Goal: Information Seeking & Learning: Learn about a topic

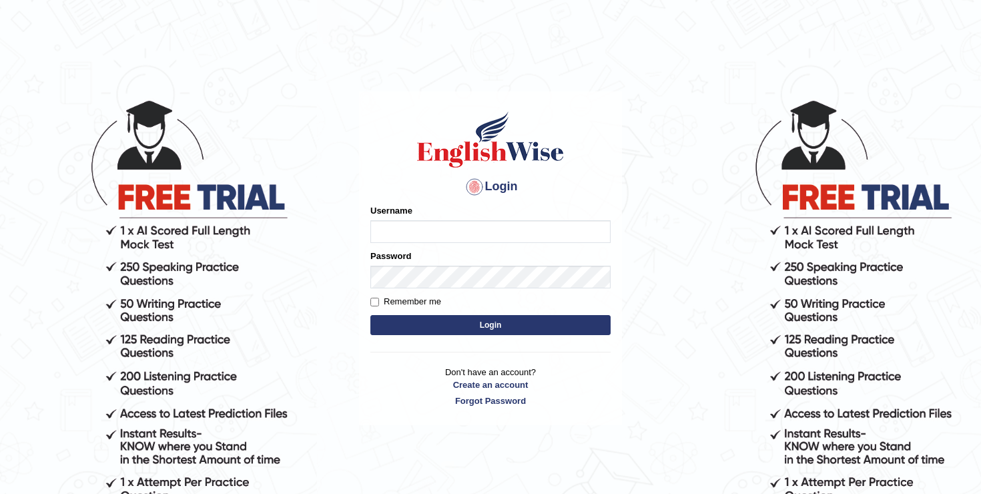
click at [439, 234] on input "Username" at bounding box center [490, 231] width 240 height 23
type input "oguzhan"
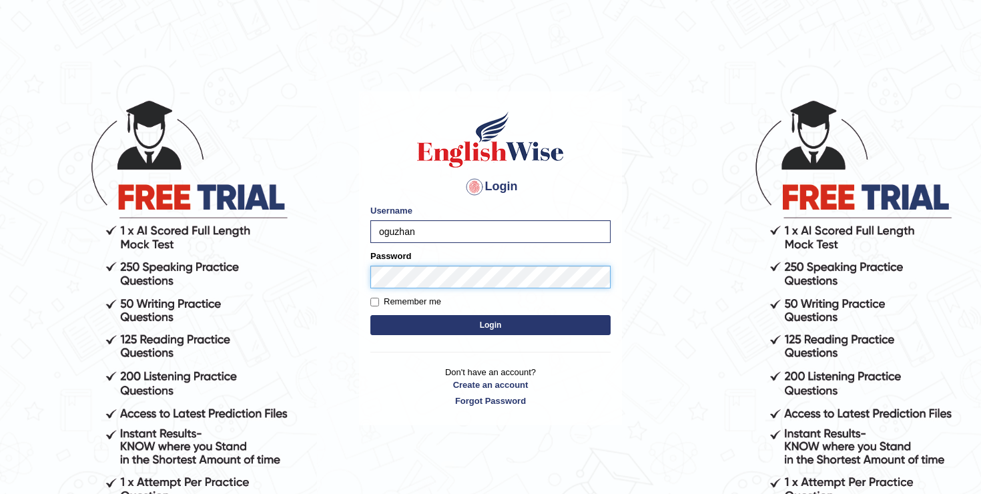
click at [370, 315] on button "Login" at bounding box center [490, 325] width 240 height 20
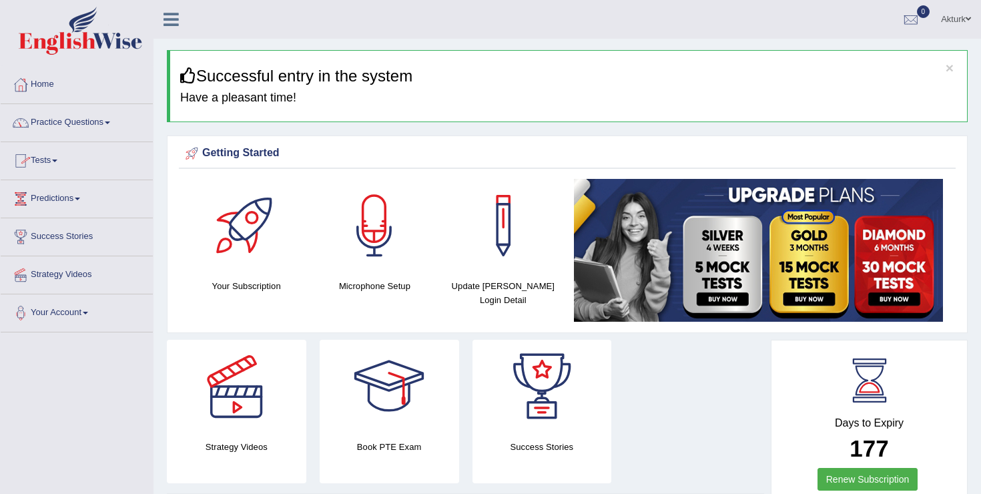
click at [100, 121] on link "Practice Questions" at bounding box center [77, 120] width 152 height 33
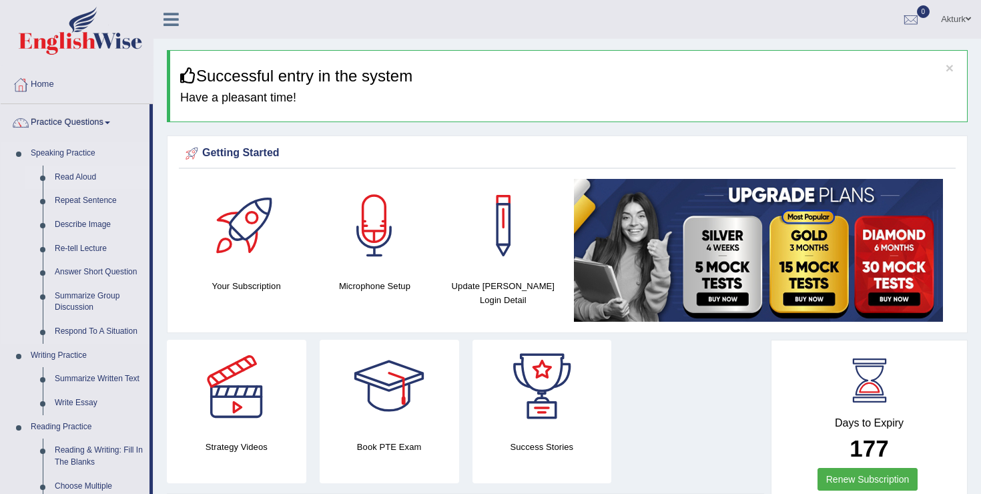
click at [85, 175] on link "Read Aloud" at bounding box center [99, 178] width 101 height 24
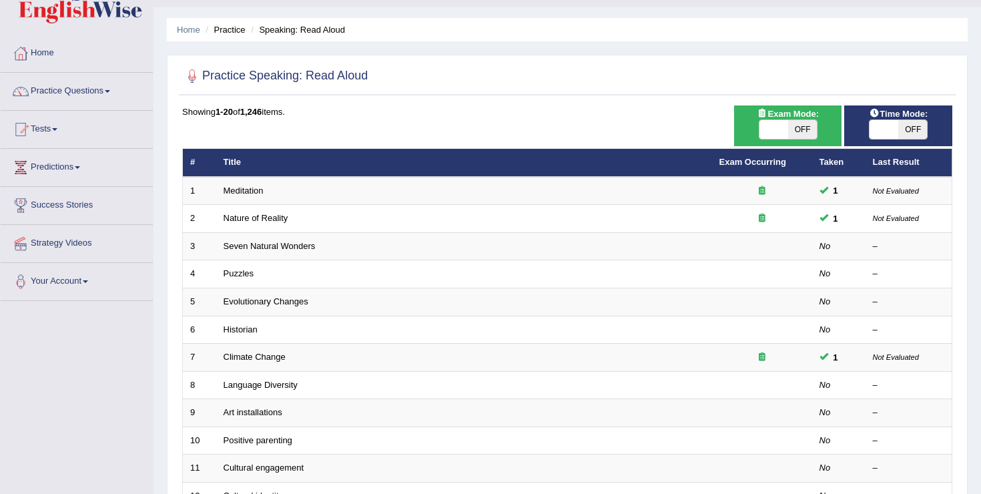
scroll to position [22, 0]
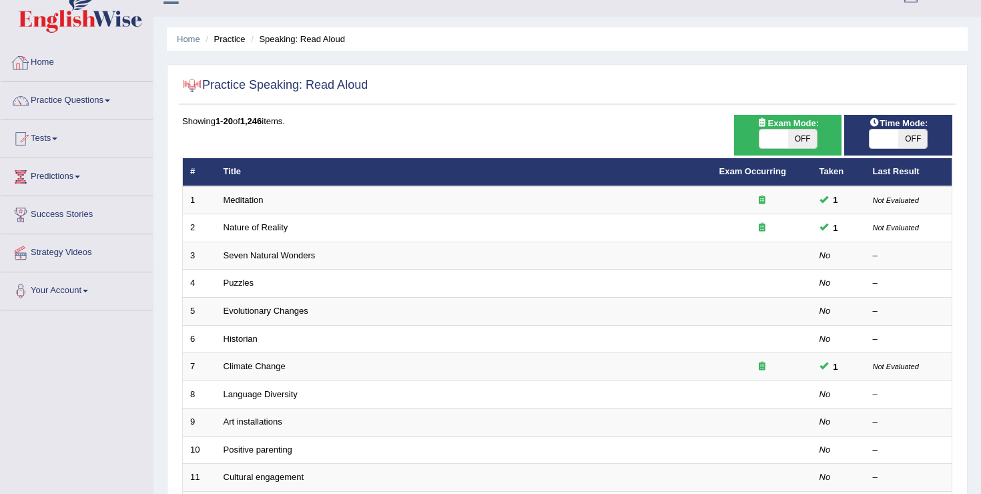
click at [57, 61] on link "Home" at bounding box center [77, 60] width 152 height 33
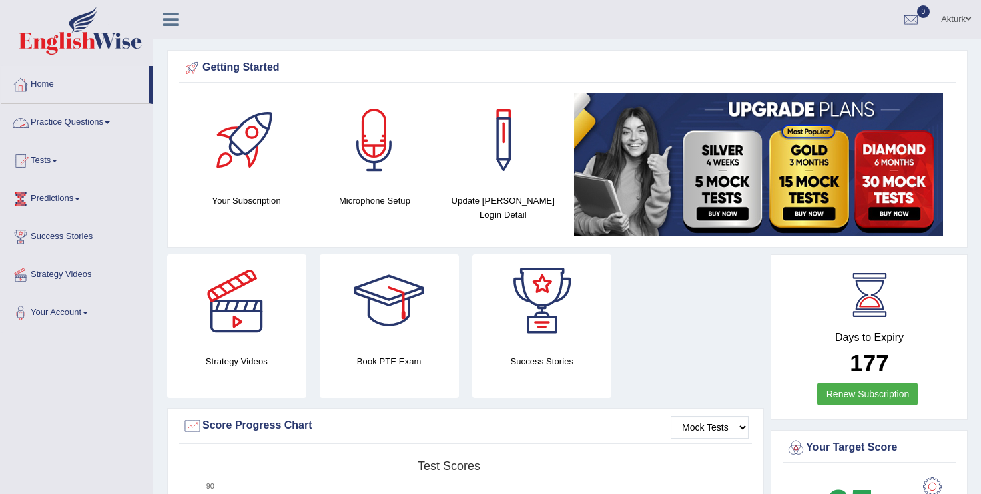
click at [94, 122] on link "Practice Questions" at bounding box center [77, 120] width 152 height 33
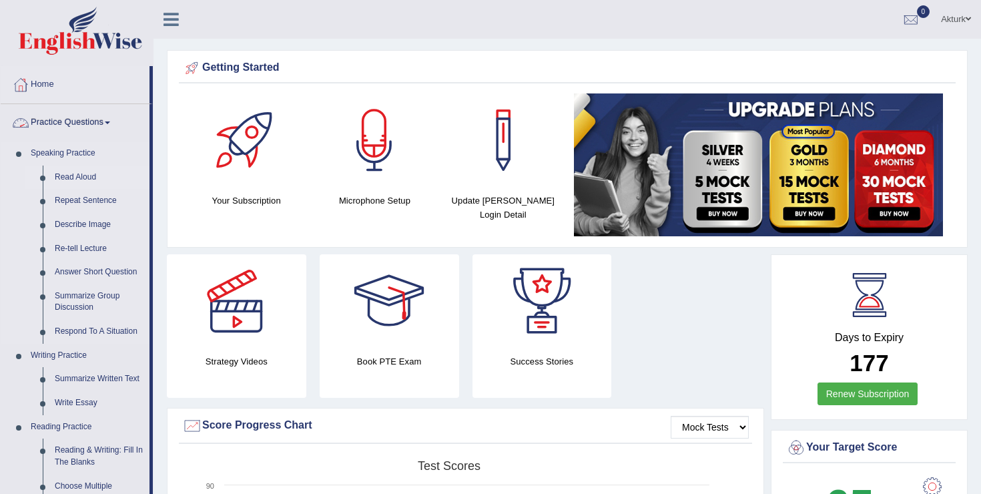
click at [86, 172] on link "Read Aloud" at bounding box center [99, 178] width 101 height 24
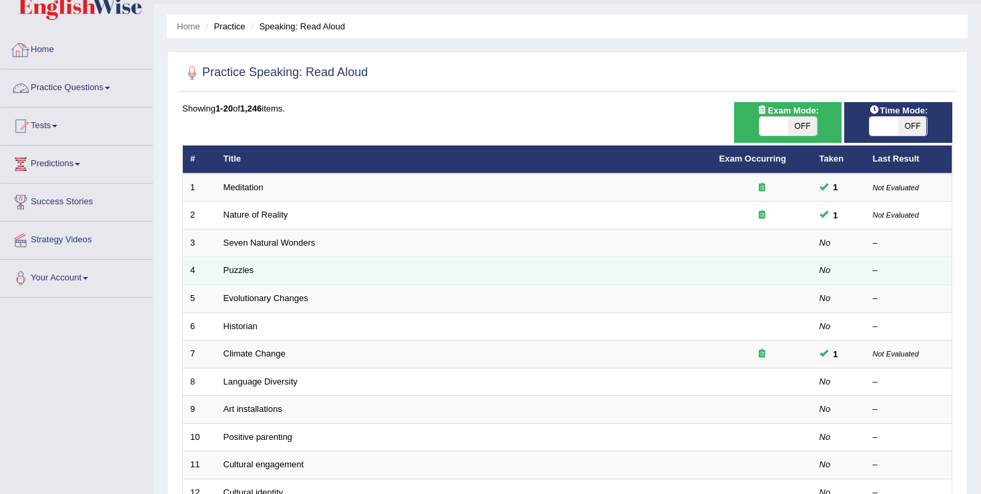
scroll to position [71, 0]
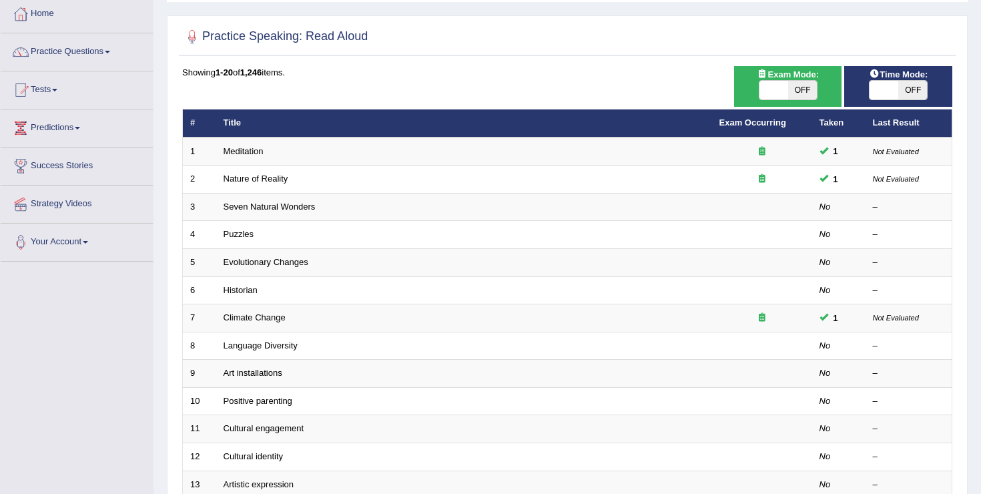
click at [785, 93] on span at bounding box center [774, 90] width 29 height 19
click at [784, 93] on span at bounding box center [774, 90] width 29 height 19
checkbox input "true"
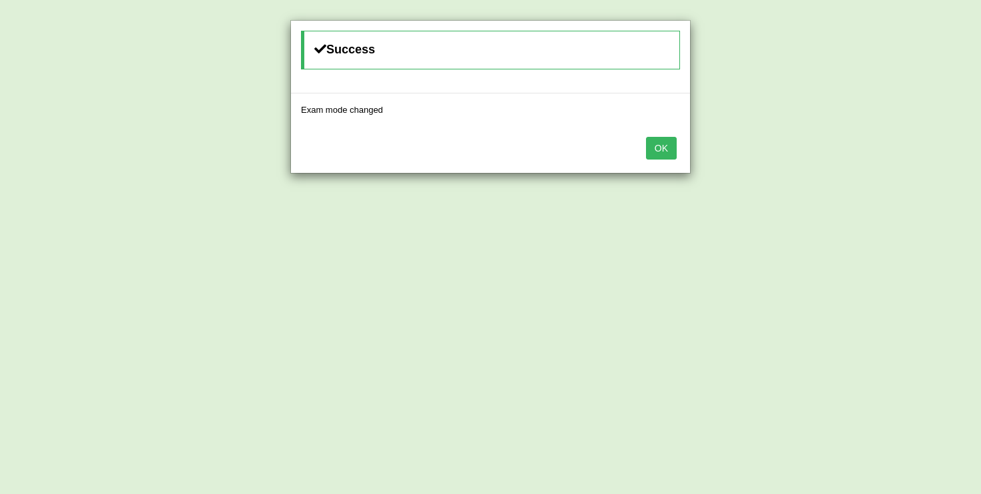
click at [675, 144] on button "OK" at bounding box center [661, 148] width 31 height 23
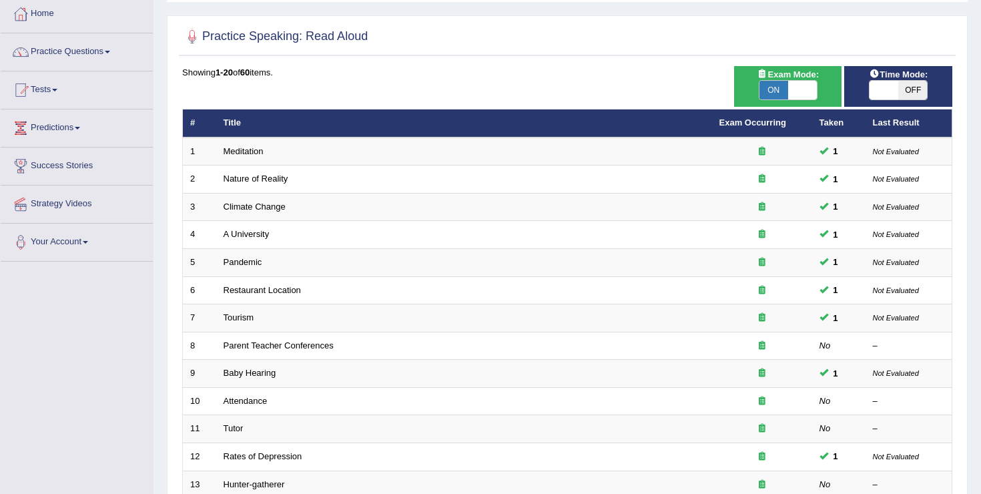
click at [878, 93] on span at bounding box center [884, 90] width 29 height 19
checkbox input "true"
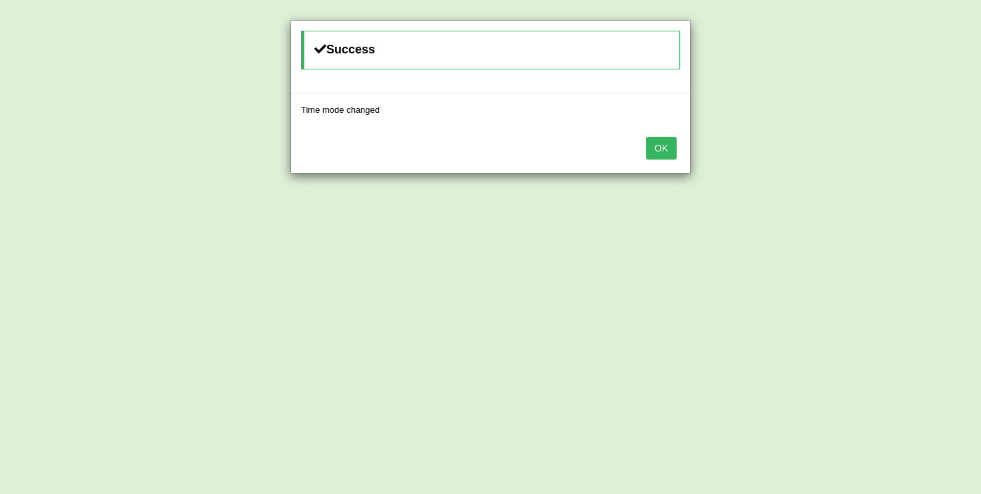
click at [671, 149] on button "OK" at bounding box center [661, 148] width 31 height 23
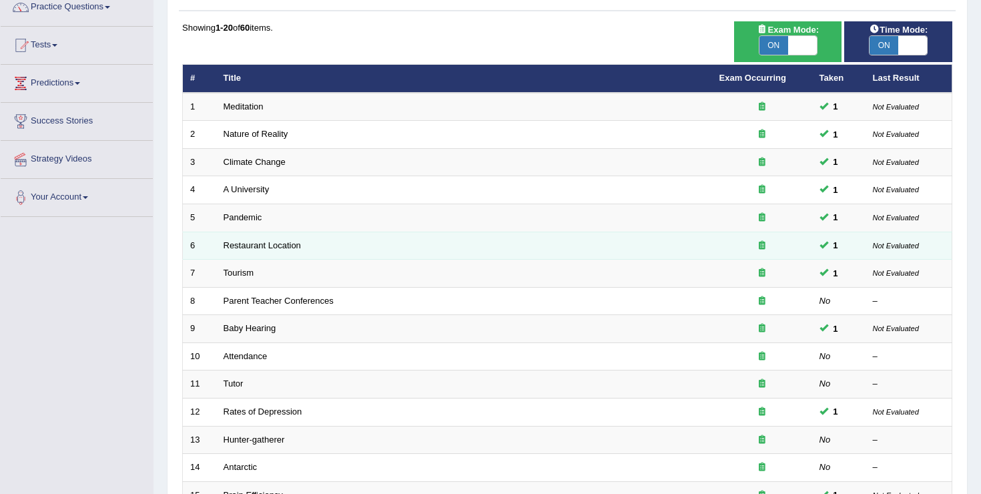
scroll to position [118, 0]
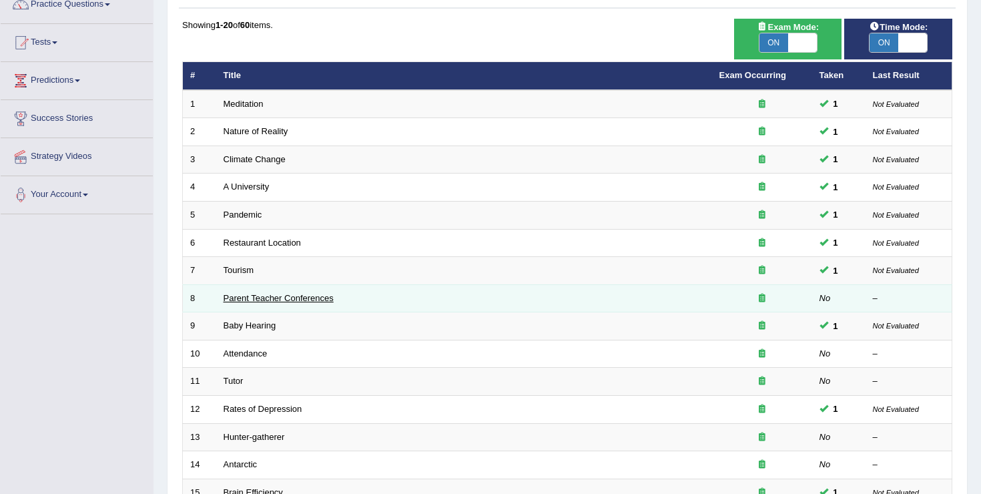
click at [326, 298] on link "Parent Teacher Conferences" at bounding box center [279, 298] width 110 height 10
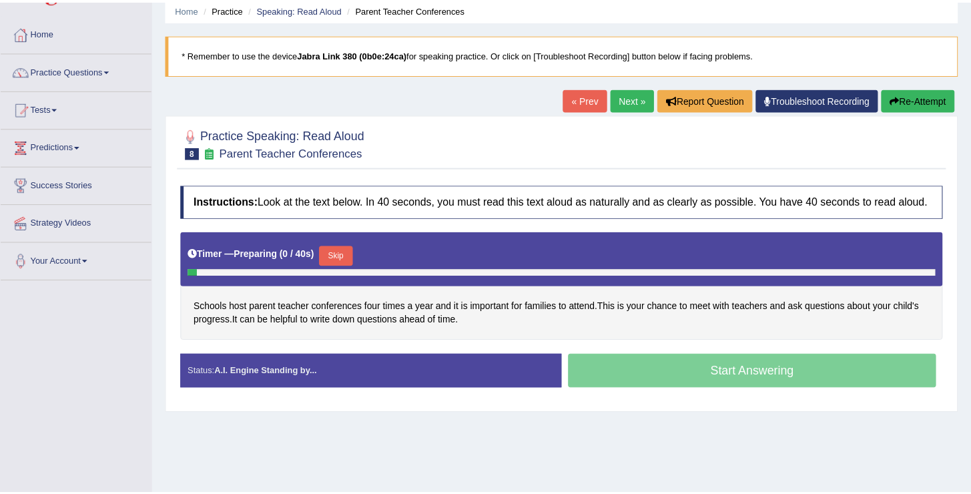
scroll to position [53, 0]
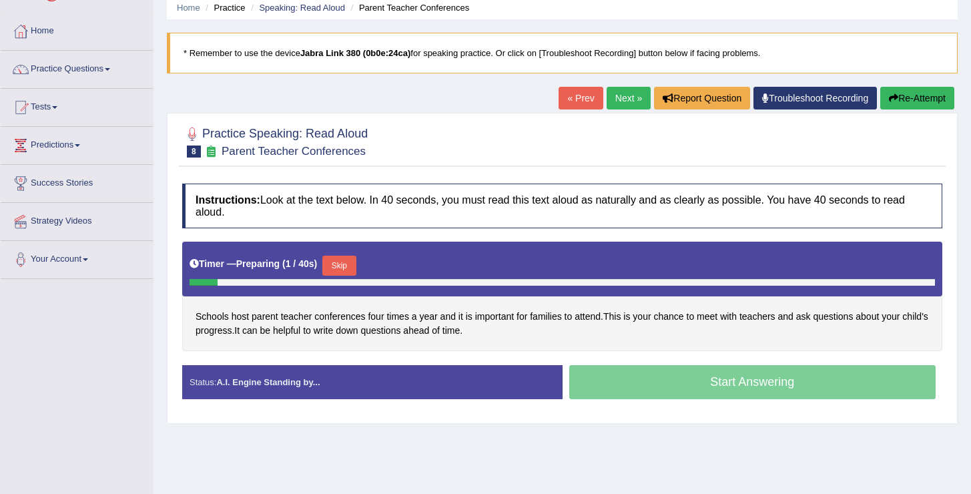
click at [350, 270] on button "Skip" at bounding box center [338, 266] width 33 height 20
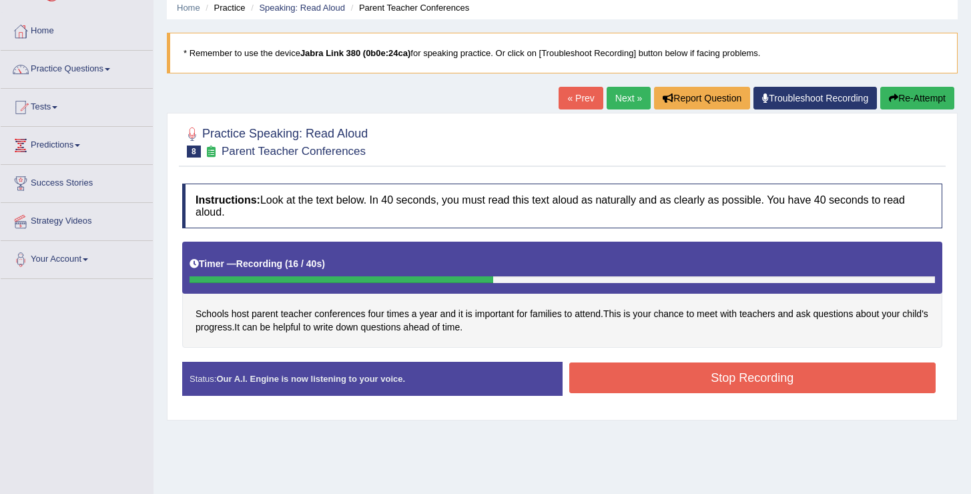
click at [784, 368] on button "Stop Recording" at bounding box center [752, 377] width 367 height 31
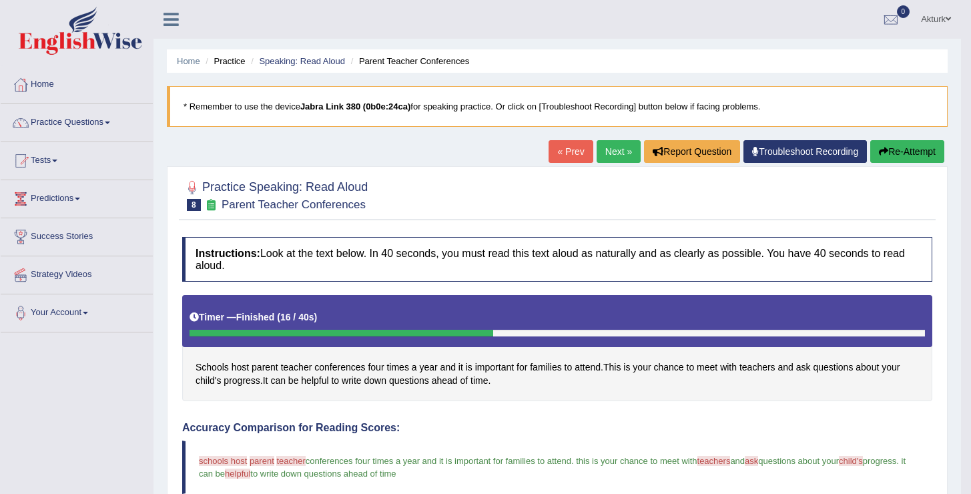
click at [616, 150] on link "Next »" at bounding box center [619, 151] width 44 height 23
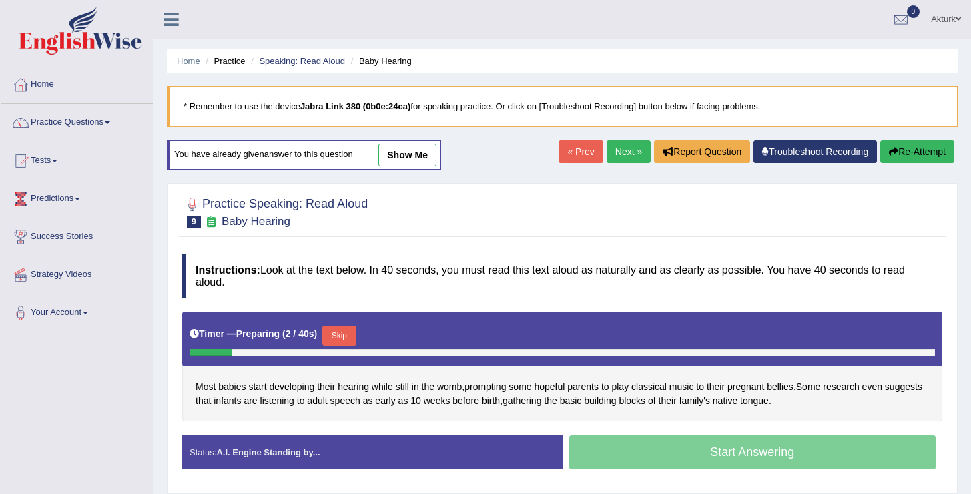
click at [333, 61] on link "Speaking: Read Aloud" at bounding box center [302, 61] width 86 height 10
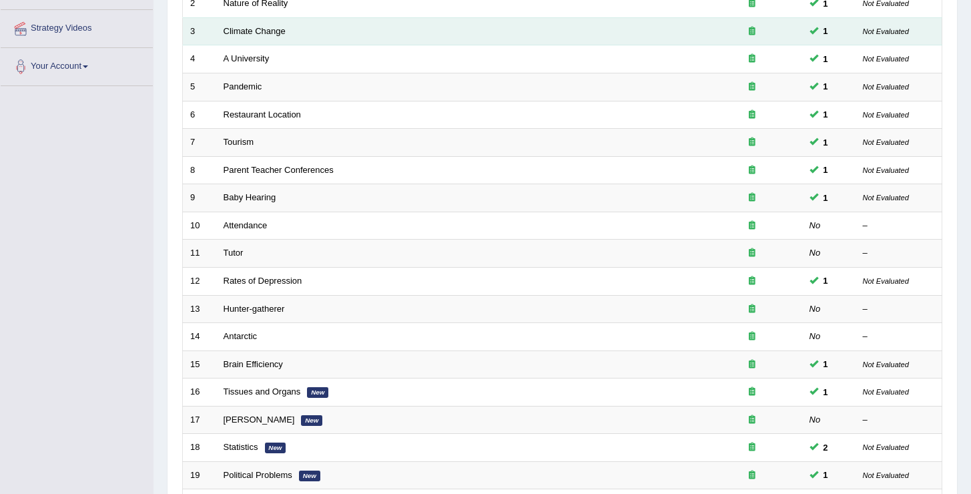
scroll to position [390, 0]
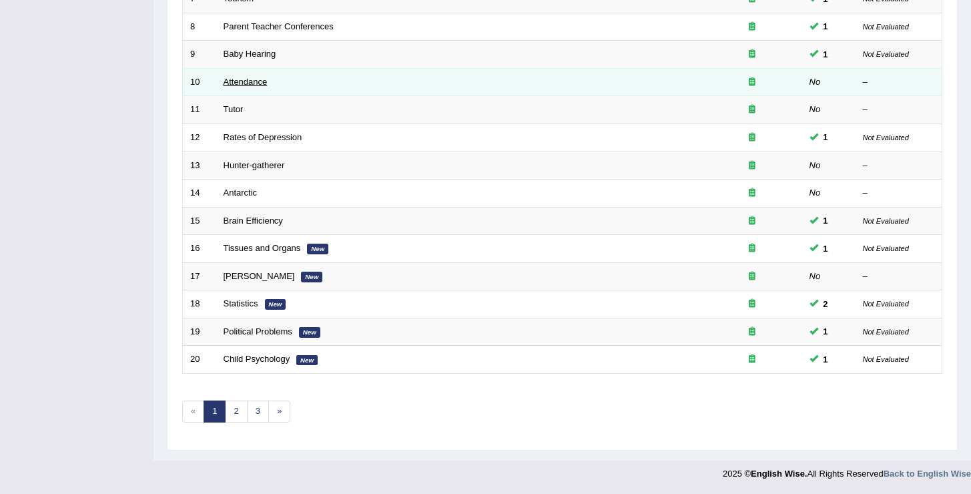
click at [252, 82] on link "Attendance" at bounding box center [246, 82] width 44 height 10
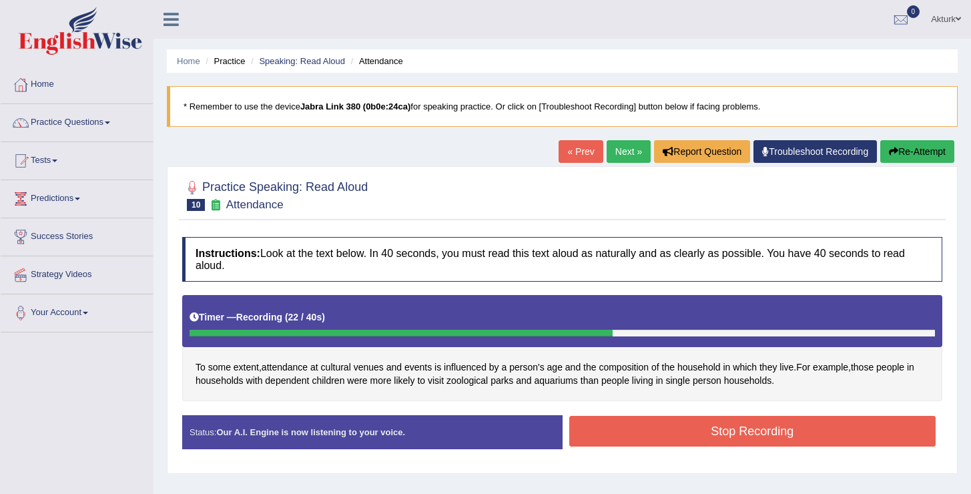
click at [709, 425] on button "Stop Recording" at bounding box center [752, 431] width 367 height 31
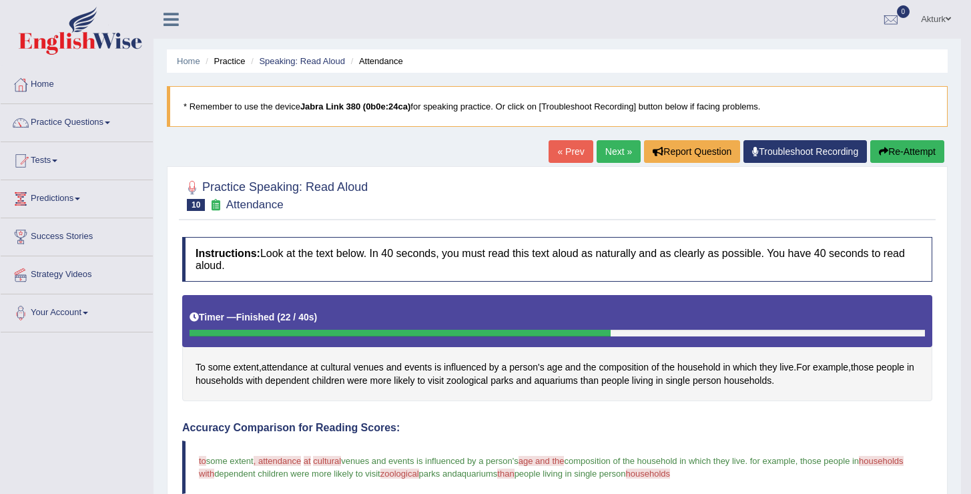
click at [613, 154] on link "Next »" at bounding box center [619, 151] width 44 height 23
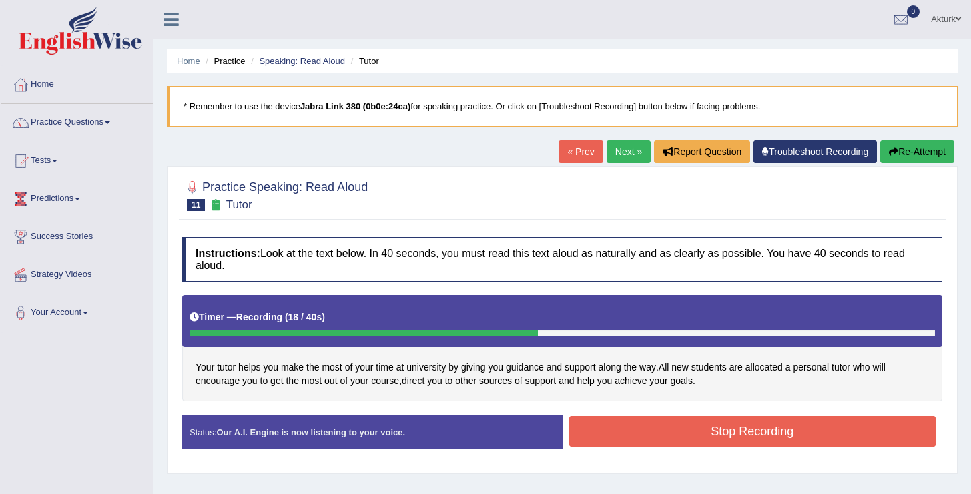
click at [690, 417] on button "Stop Recording" at bounding box center [752, 431] width 367 height 31
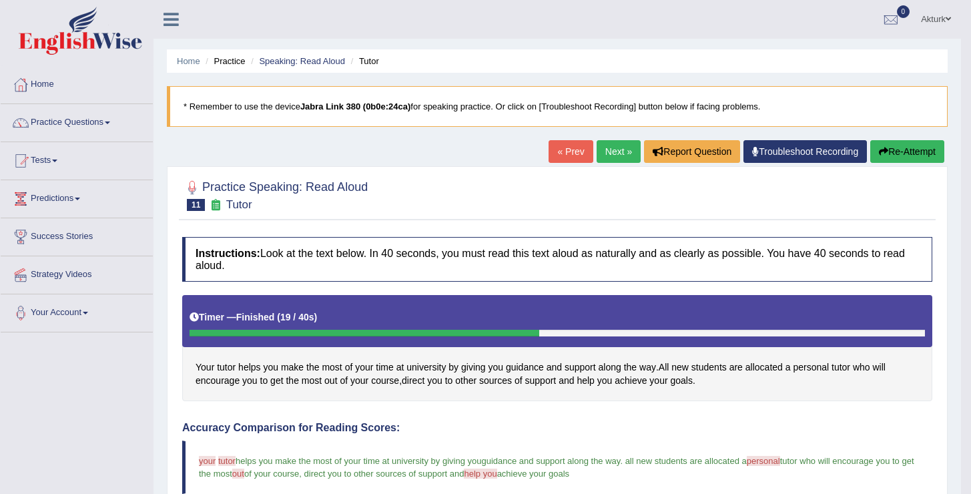
click at [575, 146] on link "« Prev" at bounding box center [571, 151] width 44 height 23
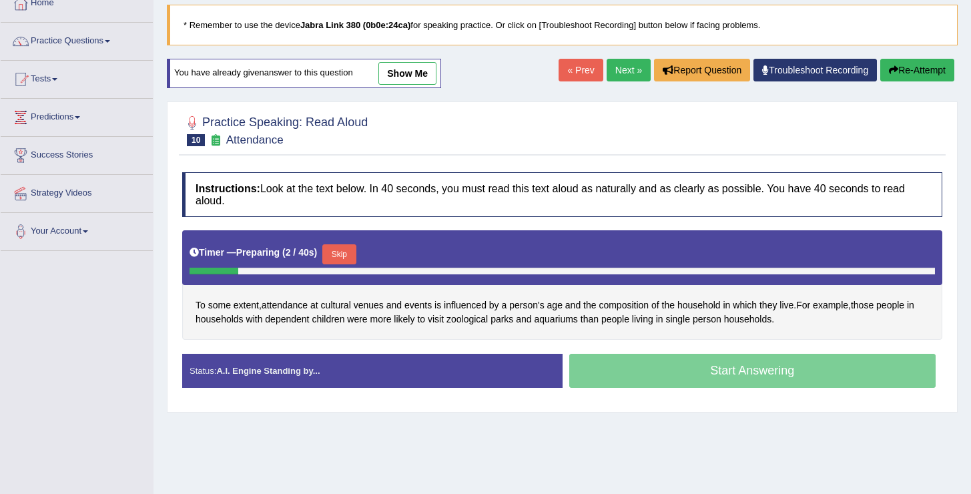
scroll to position [72, 0]
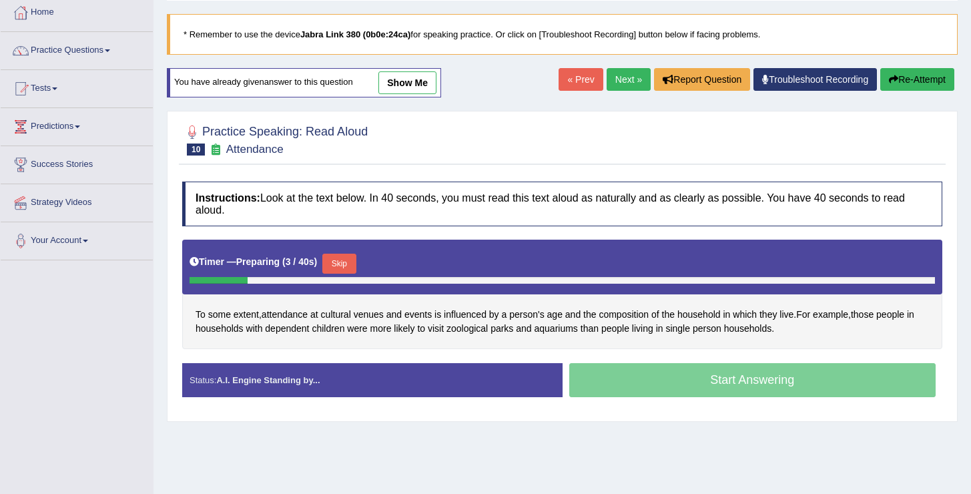
click at [398, 81] on link "show me" at bounding box center [407, 82] width 58 height 23
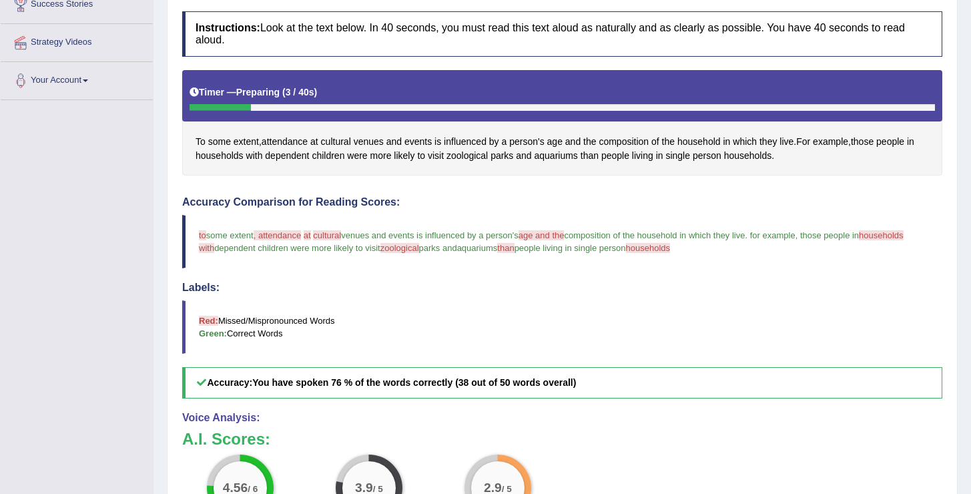
scroll to position [0, 0]
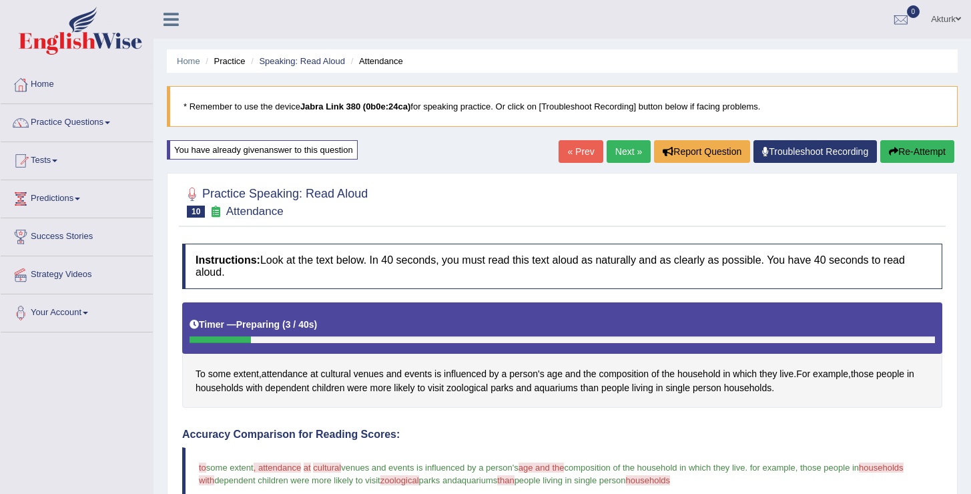
click at [894, 152] on icon "button" at bounding box center [893, 151] width 9 height 9
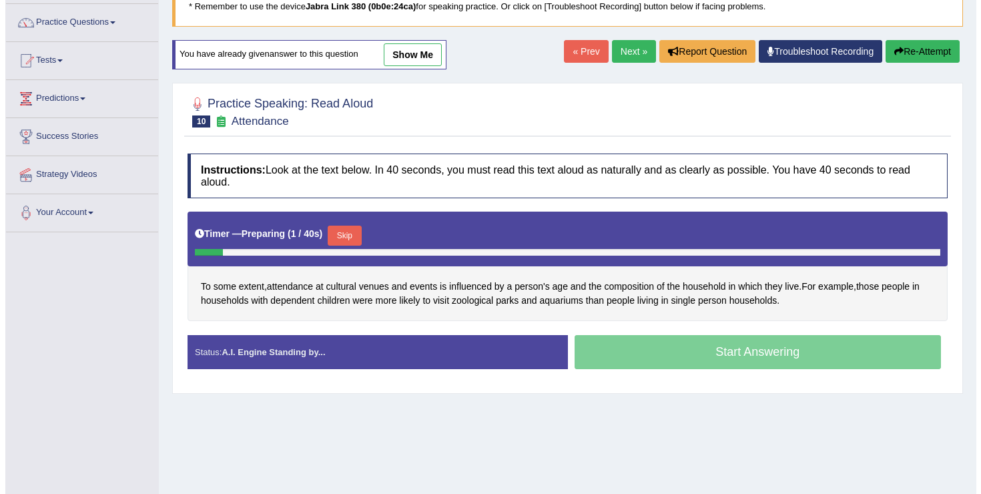
scroll to position [103, 0]
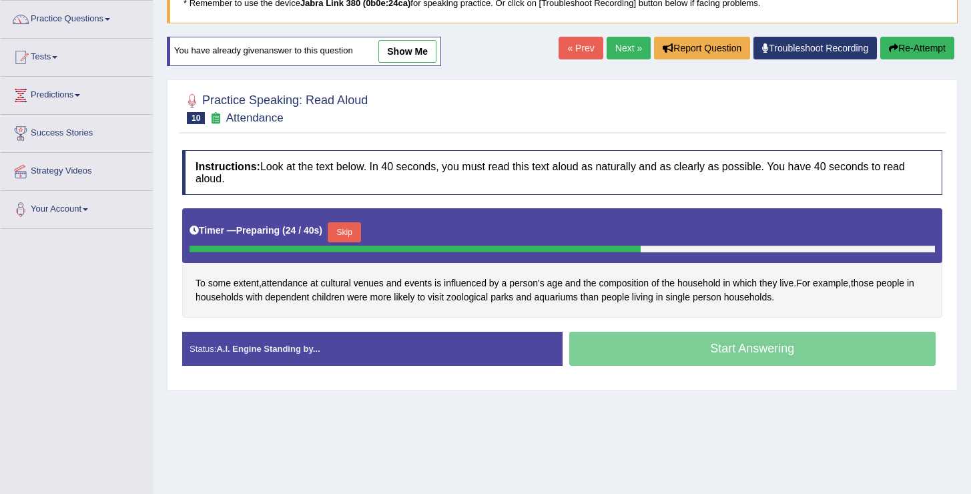
click at [361, 229] on button "Skip" at bounding box center [344, 232] width 33 height 20
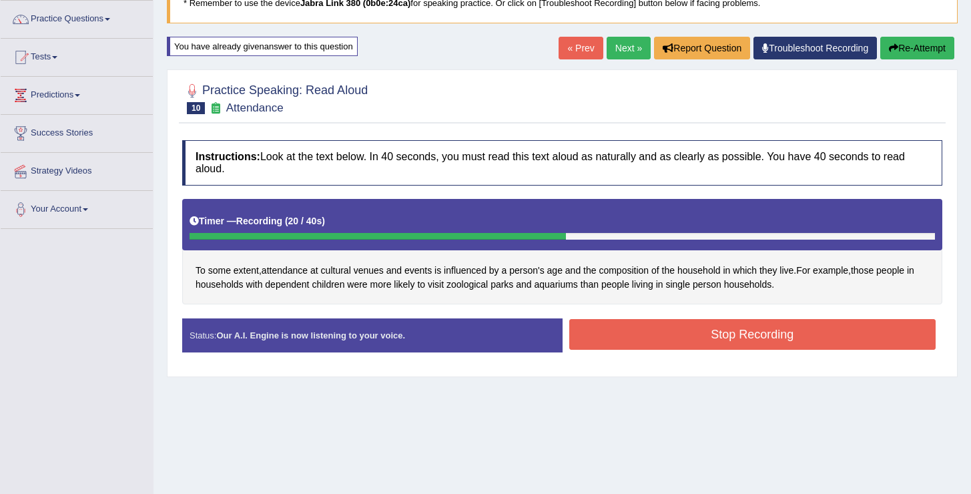
click at [781, 330] on button "Stop Recording" at bounding box center [752, 334] width 367 height 31
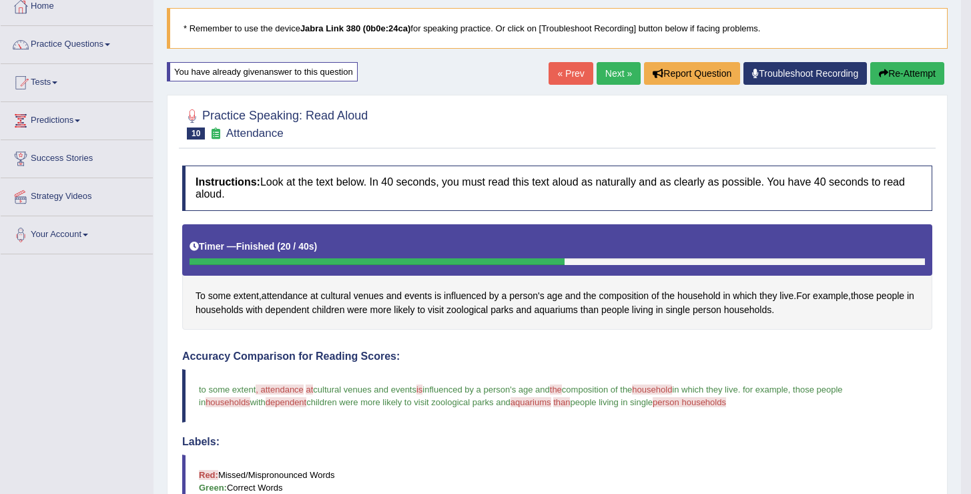
scroll to position [0, 0]
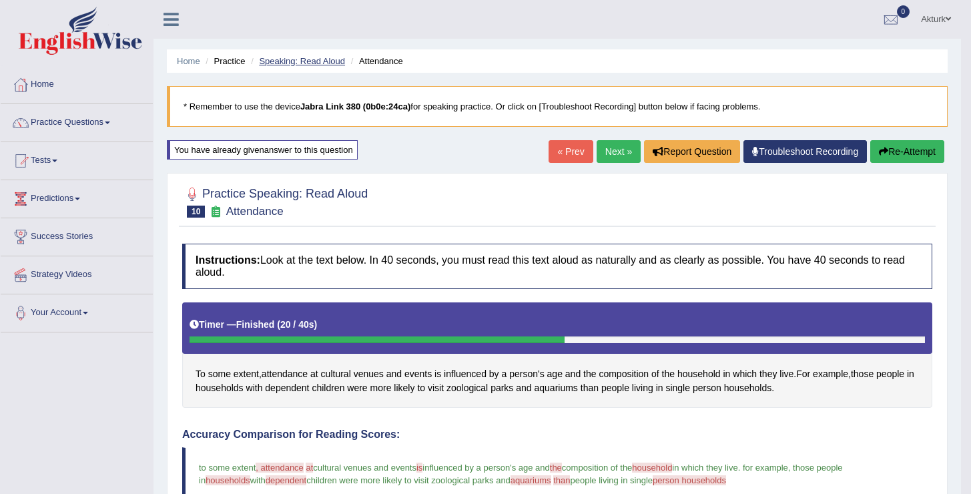
click at [310, 61] on link "Speaking: Read Aloud" at bounding box center [302, 61] width 86 height 10
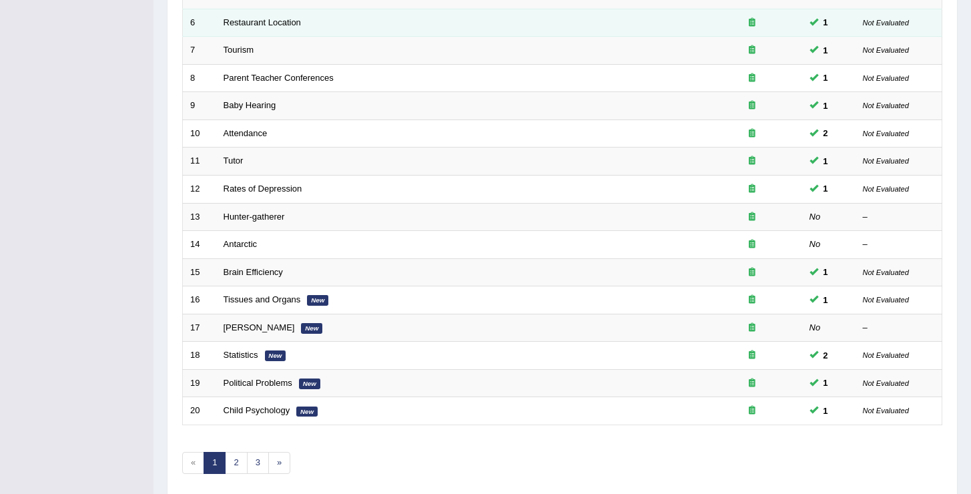
scroll to position [390, 0]
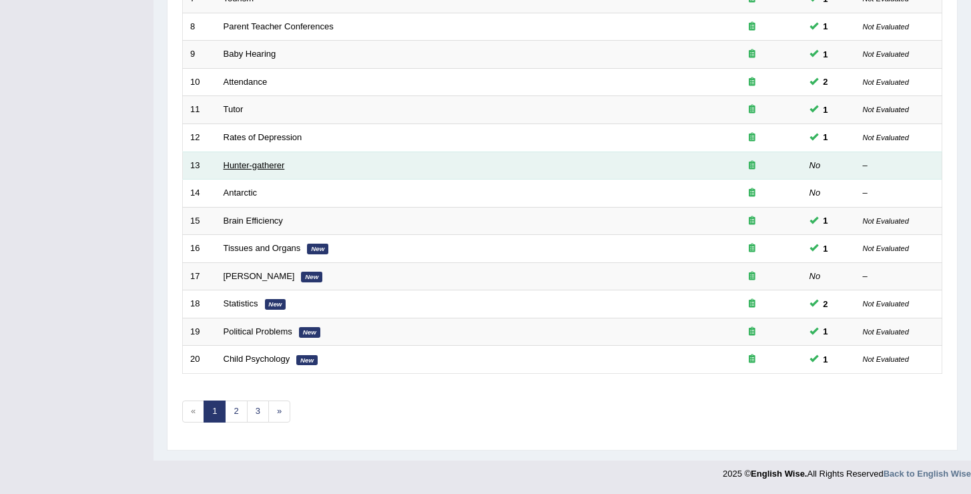
click at [280, 164] on link "Hunter-gatherer" at bounding box center [254, 165] width 61 height 10
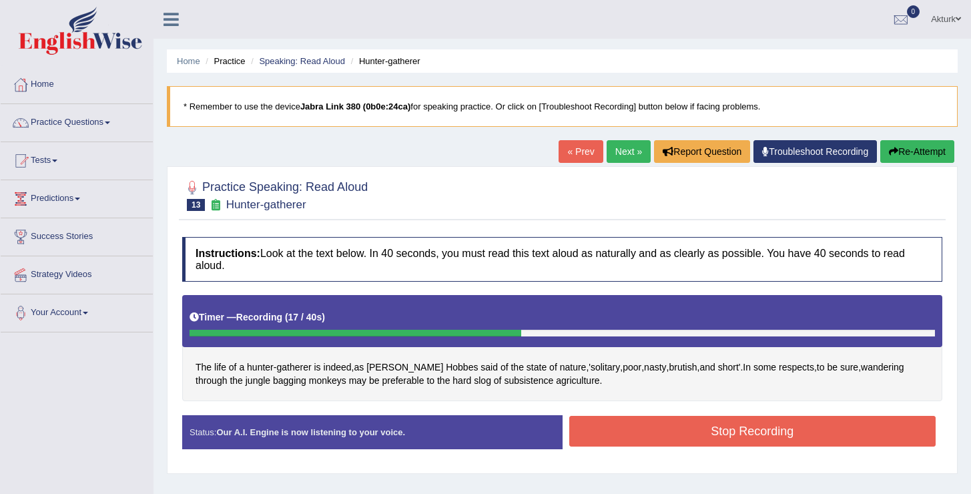
click at [649, 435] on button "Stop Recording" at bounding box center [752, 431] width 367 height 31
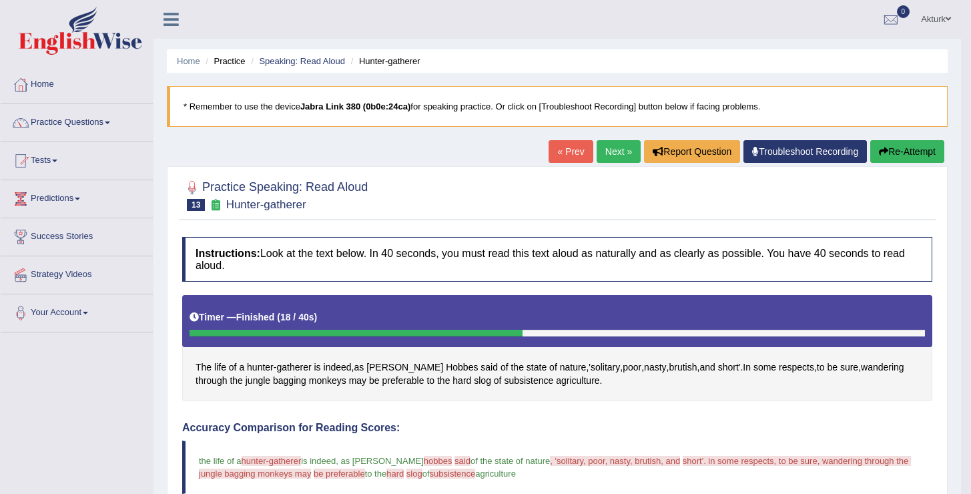
click at [896, 150] on button "Re-Attempt" at bounding box center [907, 151] width 74 height 23
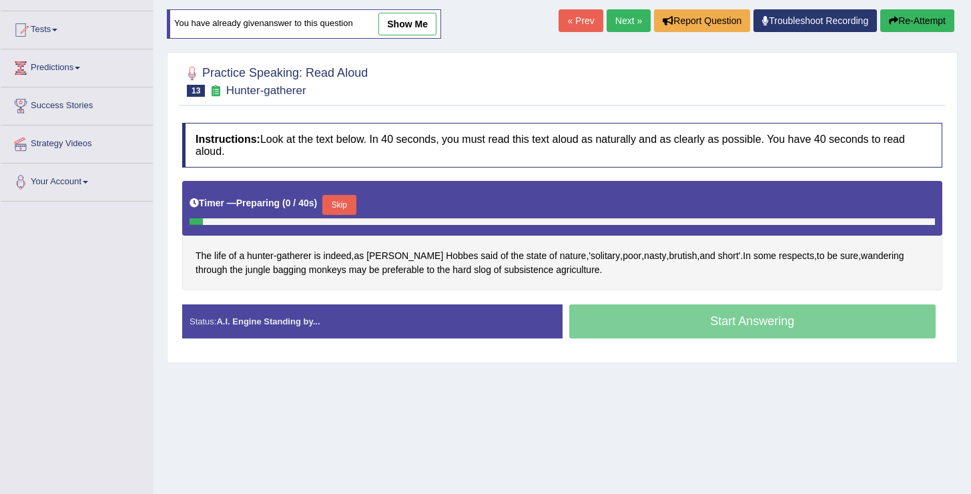
scroll to position [152, 0]
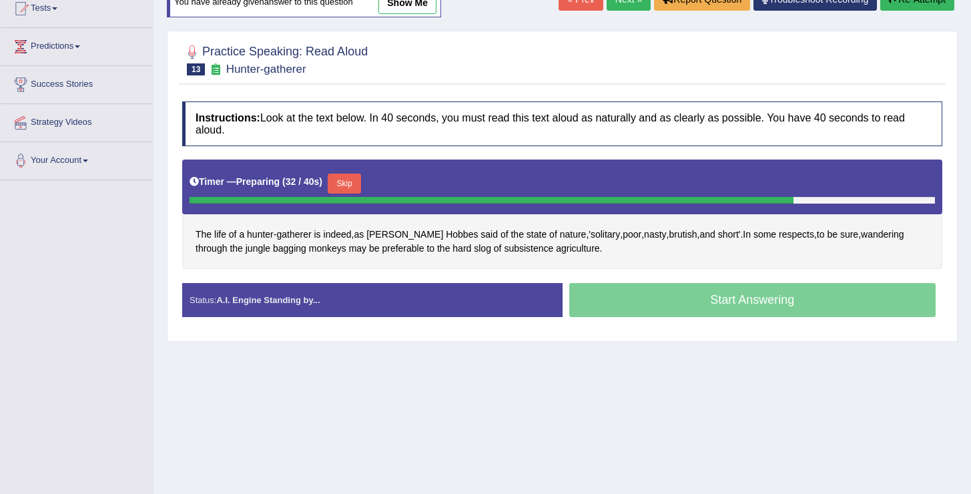
click at [348, 184] on button "Skip" at bounding box center [344, 184] width 33 height 20
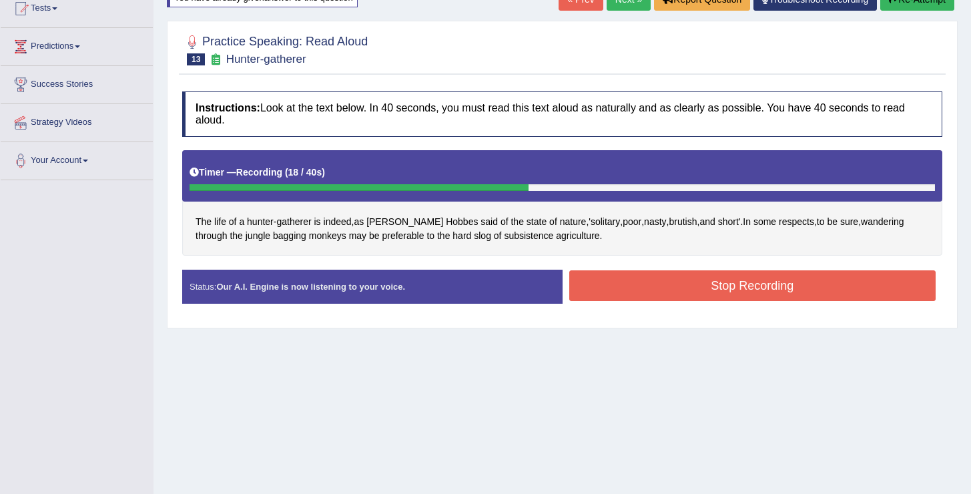
click at [672, 292] on button "Stop Recording" at bounding box center [752, 285] width 367 height 31
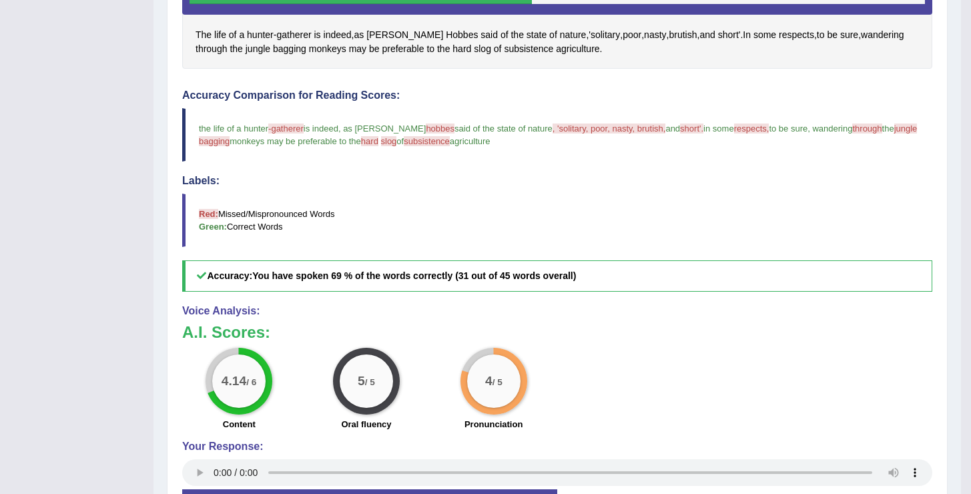
scroll to position [437, 0]
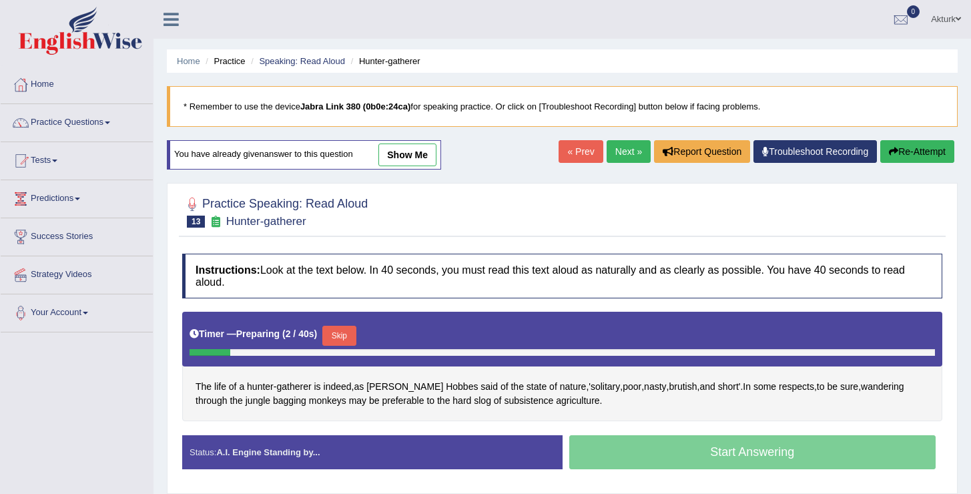
click at [414, 150] on link "show me" at bounding box center [407, 155] width 58 height 23
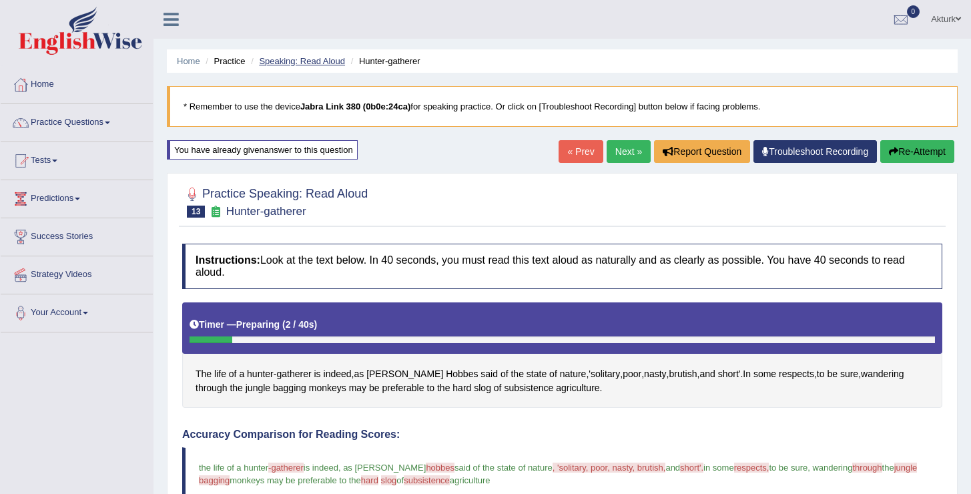
click at [314, 61] on link "Speaking: Read Aloud" at bounding box center [302, 61] width 86 height 10
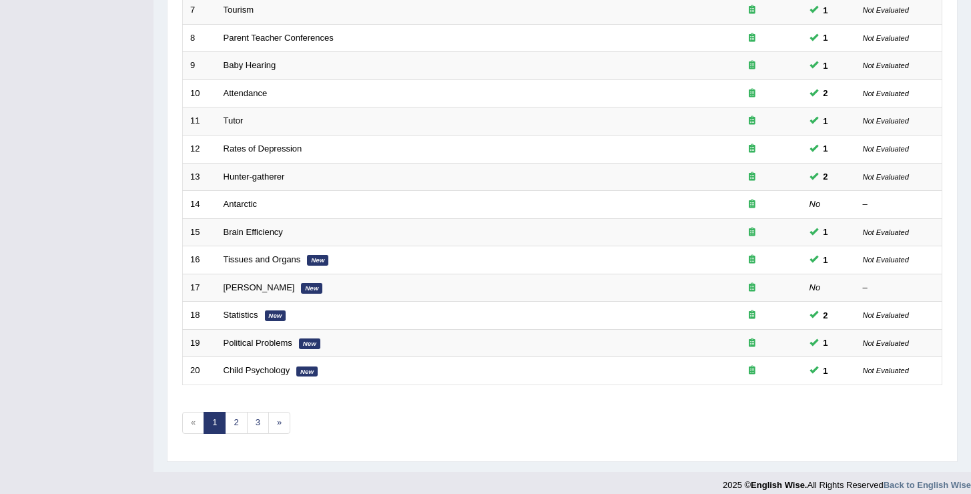
scroll to position [390, 0]
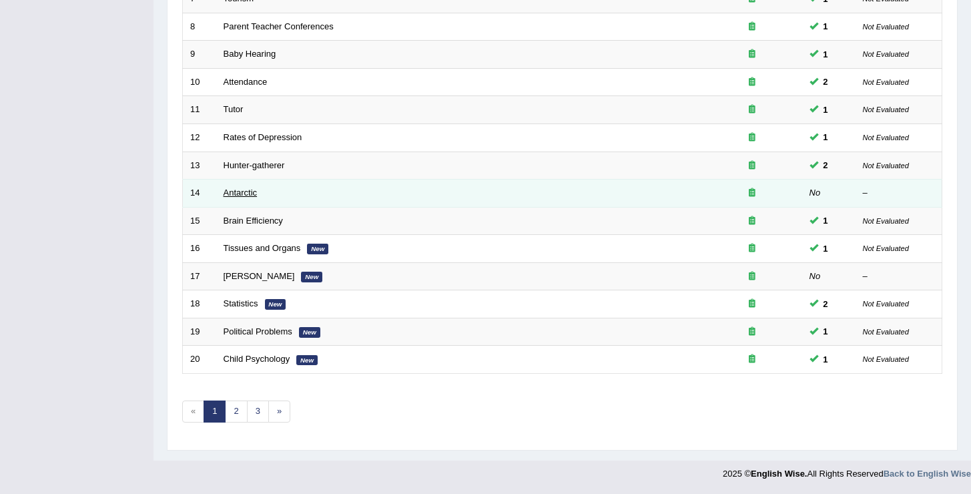
click at [249, 194] on link "Antarctic" at bounding box center [241, 193] width 34 height 10
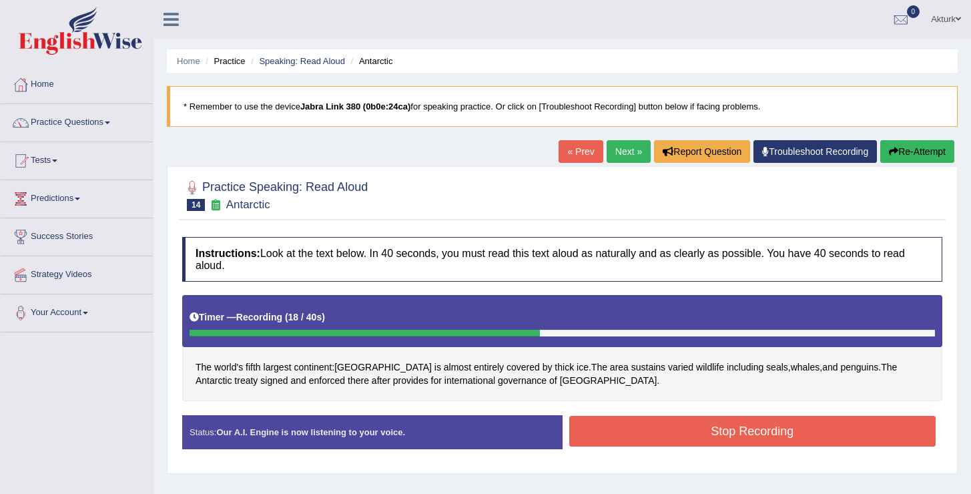
click at [643, 429] on button "Stop Recording" at bounding box center [752, 431] width 367 height 31
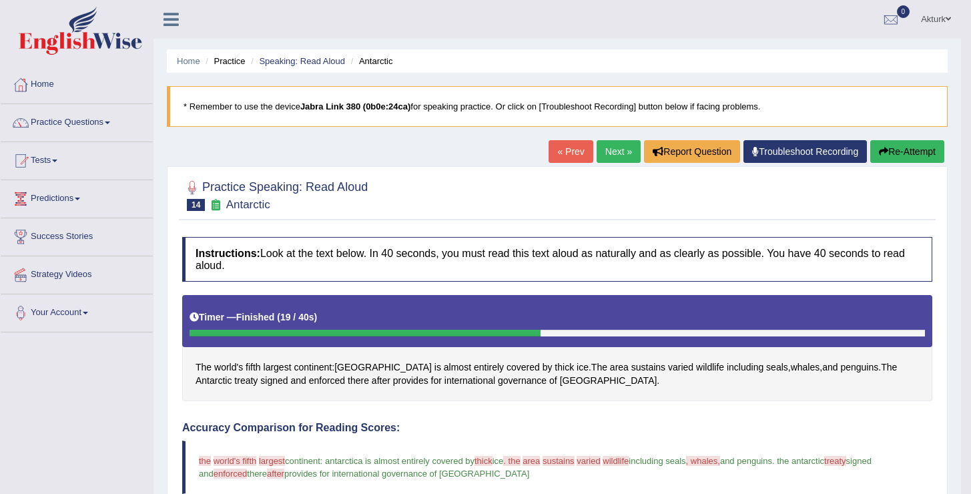
click at [601, 155] on link "Next »" at bounding box center [619, 151] width 44 height 23
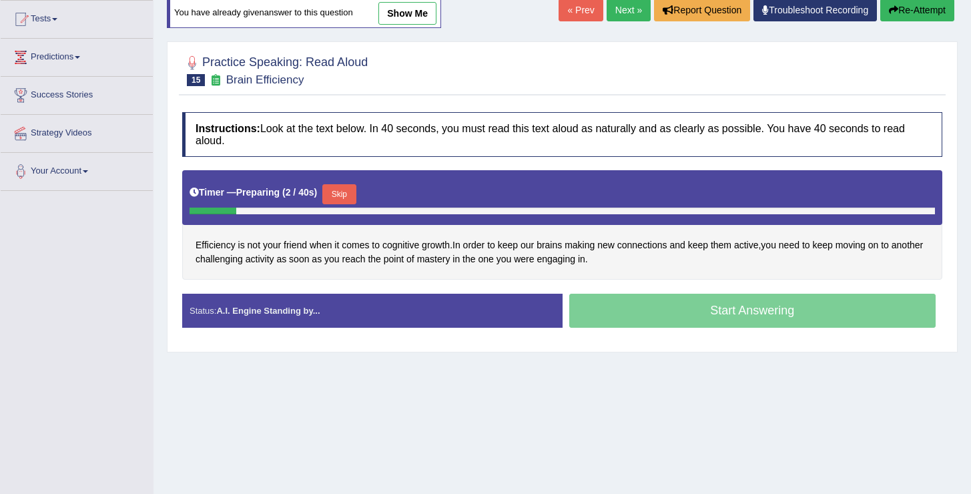
scroll to position [109, 0]
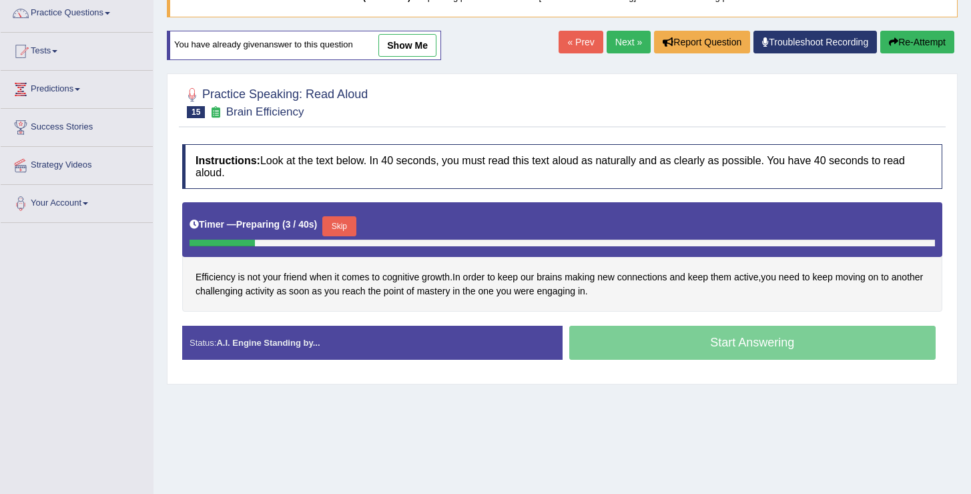
click at [419, 44] on link "show me" at bounding box center [407, 45] width 58 height 23
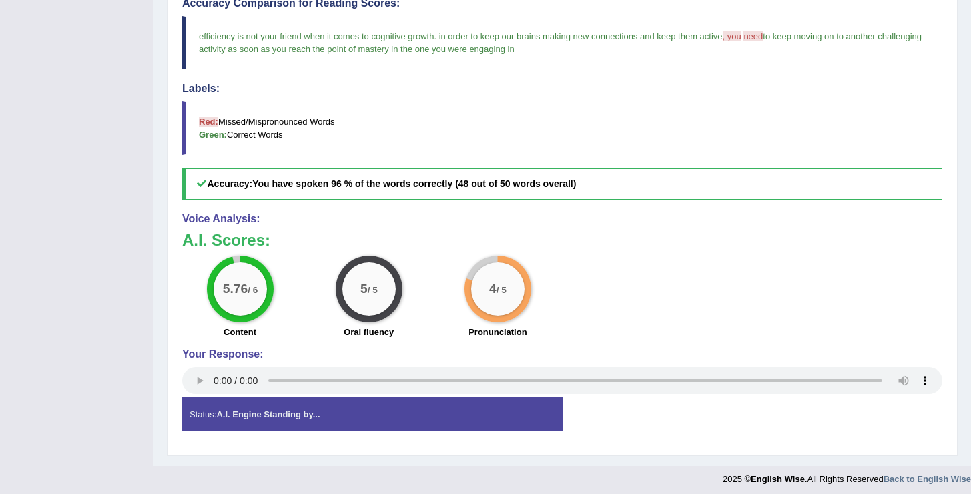
scroll to position [0, 0]
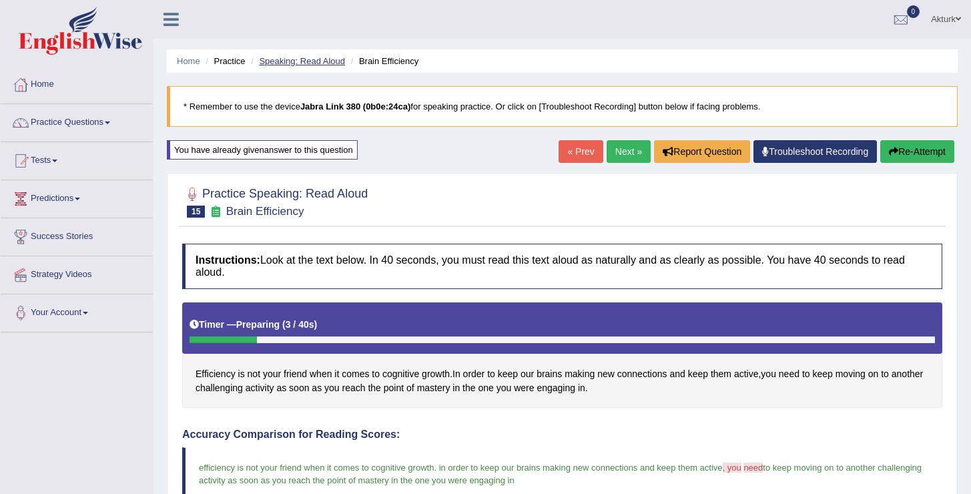
click at [329, 59] on link "Speaking: Read Aloud" at bounding box center [302, 61] width 86 height 10
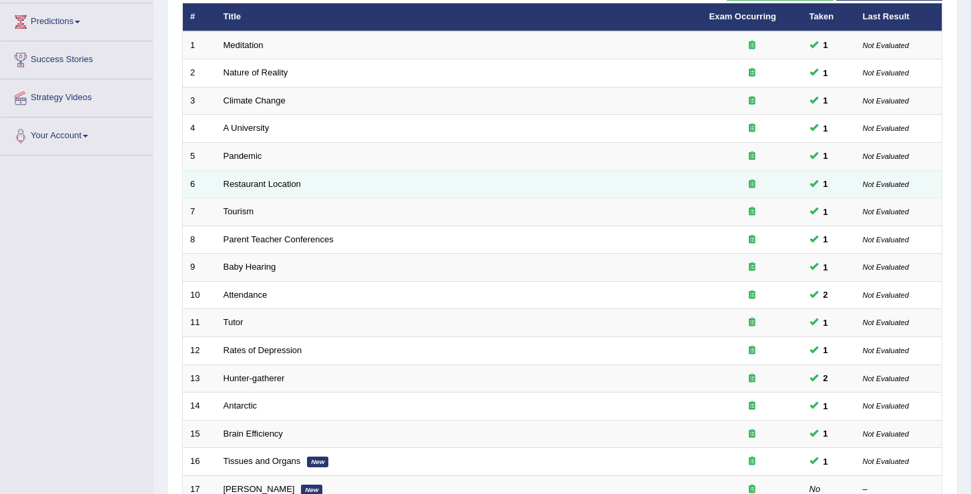
scroll to position [390, 0]
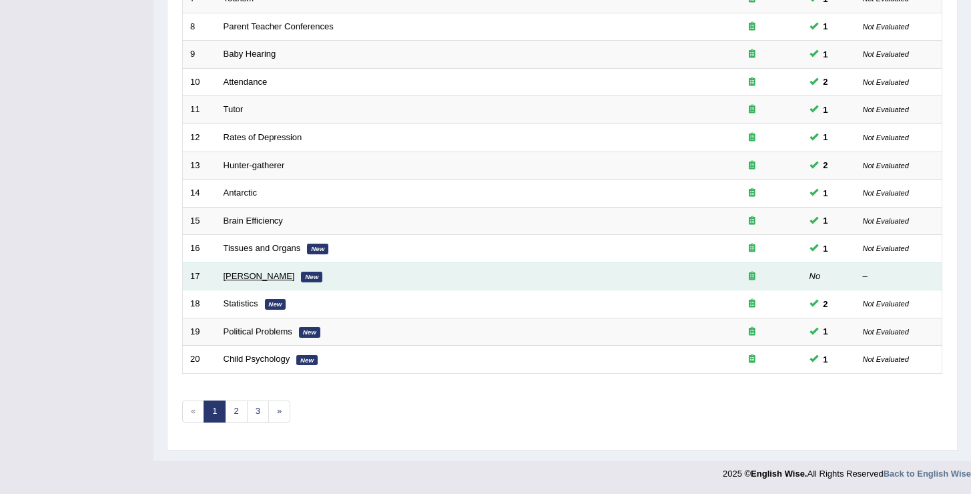
click at [274, 276] on link "[PERSON_NAME]" at bounding box center [259, 276] width 71 height 10
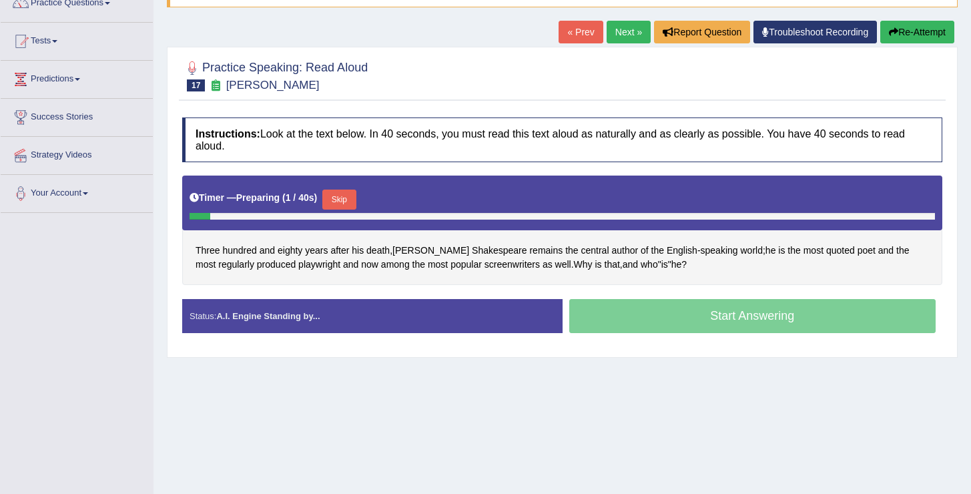
scroll to position [123, 0]
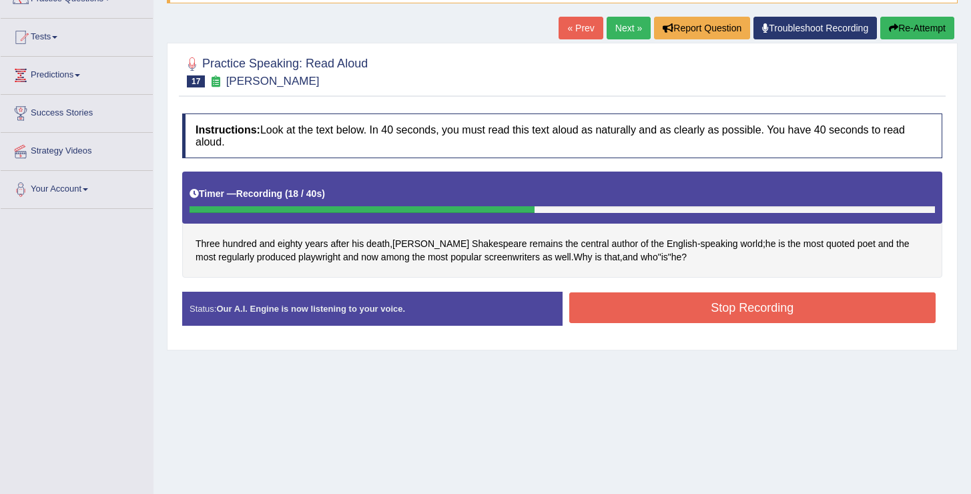
click at [649, 314] on button "Stop Recording" at bounding box center [752, 307] width 367 height 31
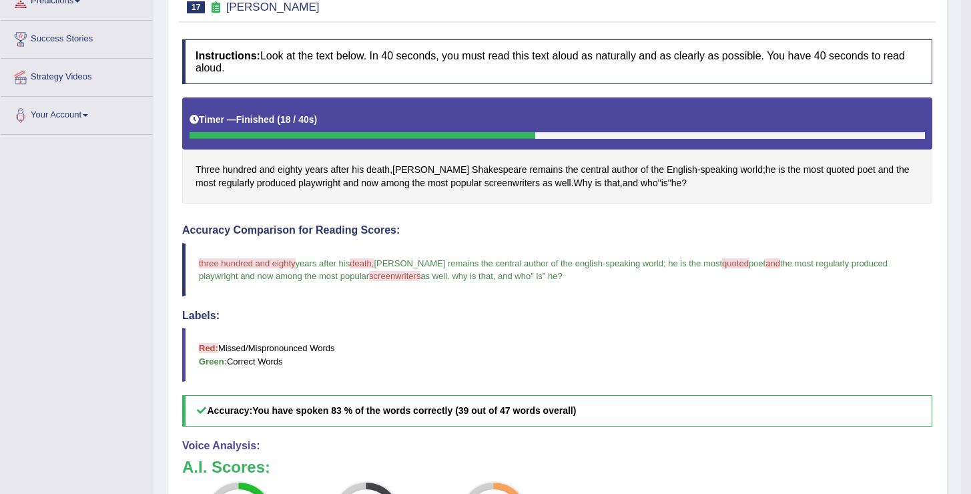
scroll to position [0, 0]
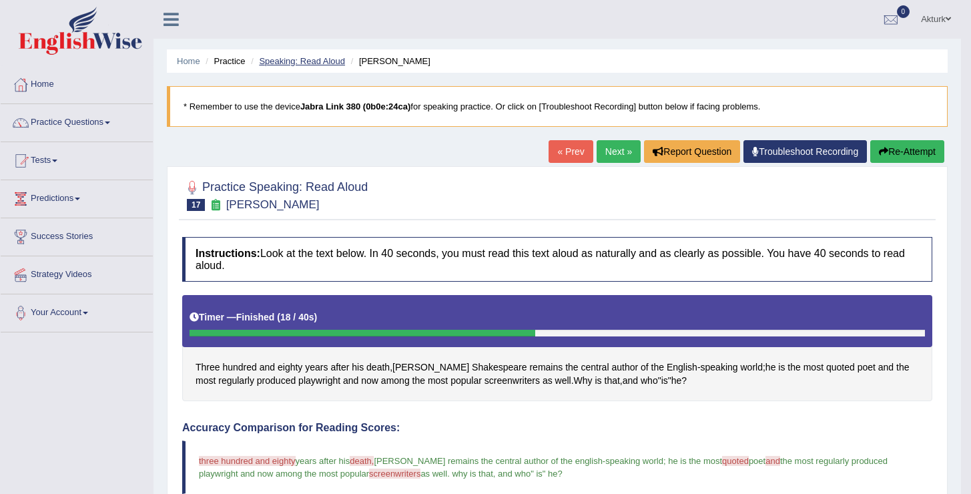
click at [274, 63] on link "Speaking: Read Aloud" at bounding box center [302, 61] width 86 height 10
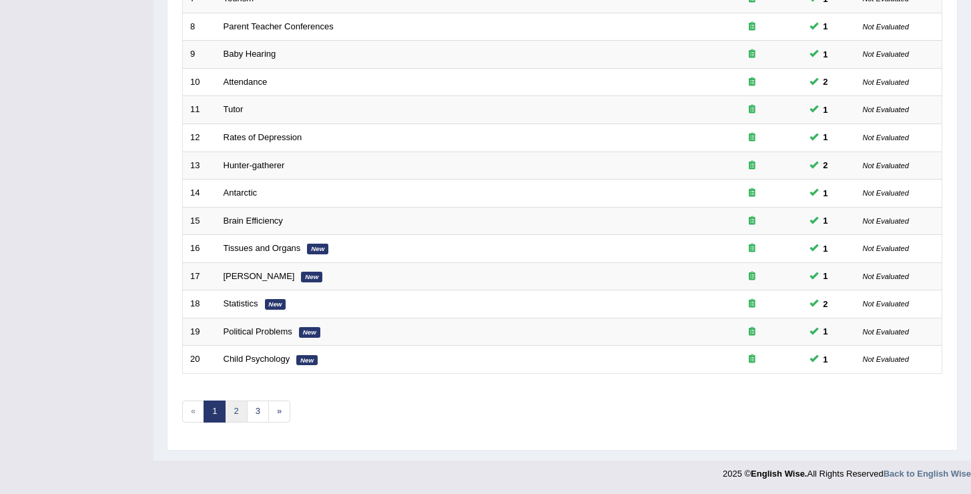
click at [235, 416] on link "2" at bounding box center [236, 411] width 22 height 22
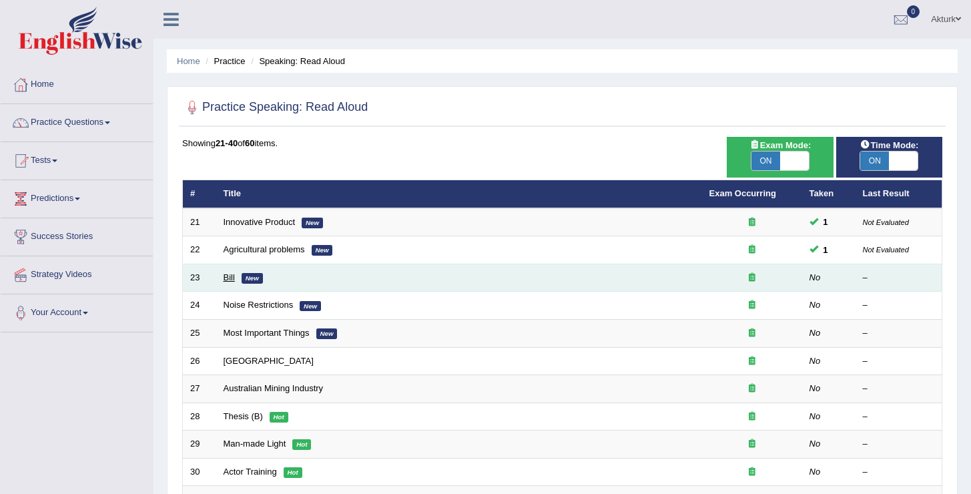
click at [227, 280] on link "Bill" at bounding box center [229, 277] width 11 height 10
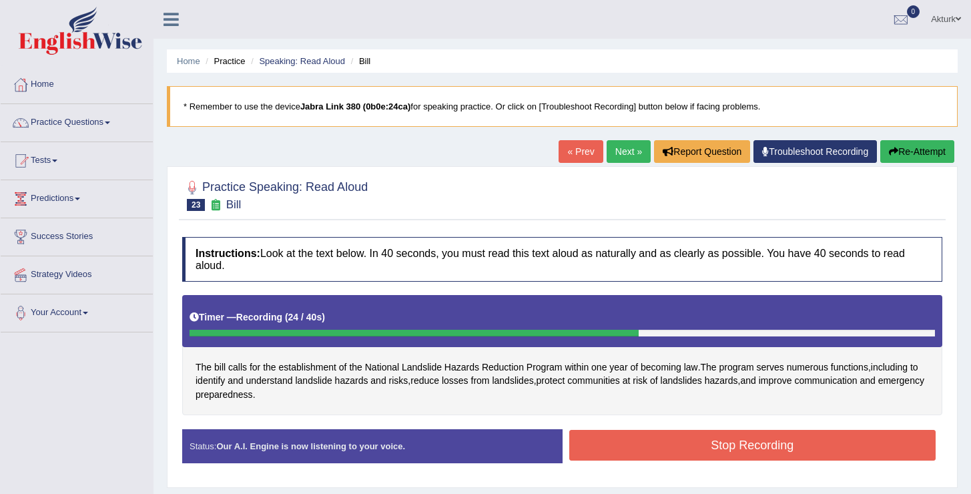
click at [668, 450] on button "Stop Recording" at bounding box center [752, 445] width 367 height 31
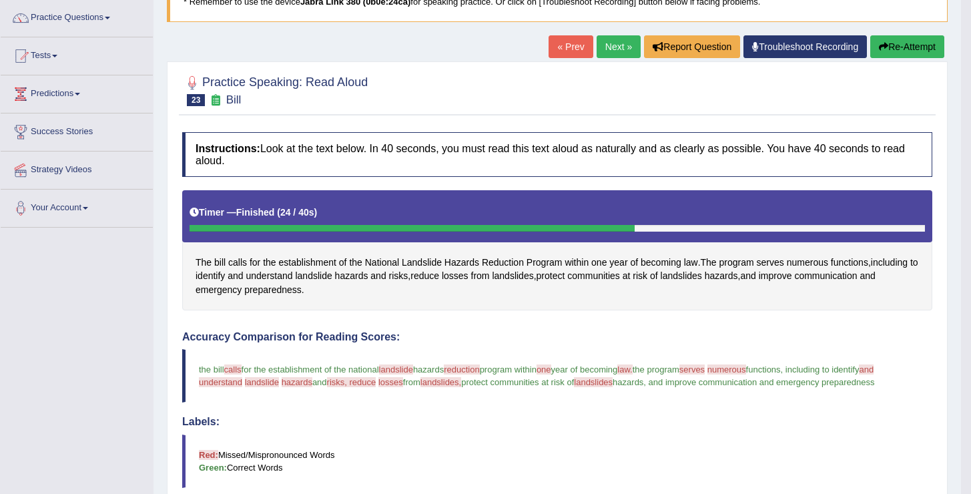
scroll to position [98, 0]
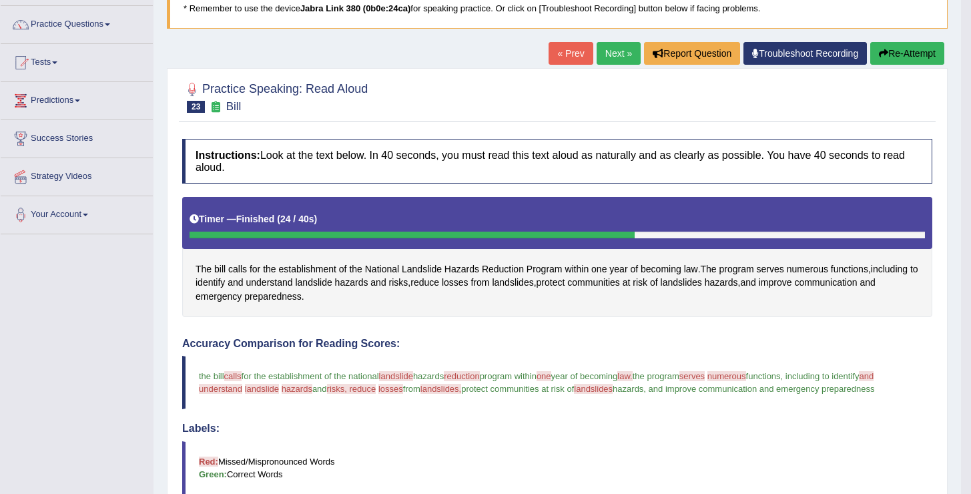
click at [616, 57] on link "Next »" at bounding box center [619, 53] width 44 height 23
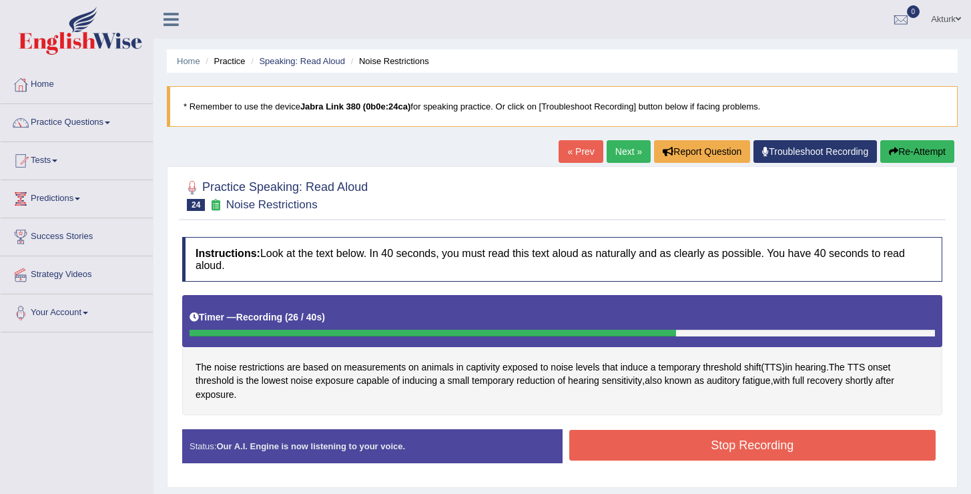
click at [653, 445] on button "Stop Recording" at bounding box center [752, 445] width 367 height 31
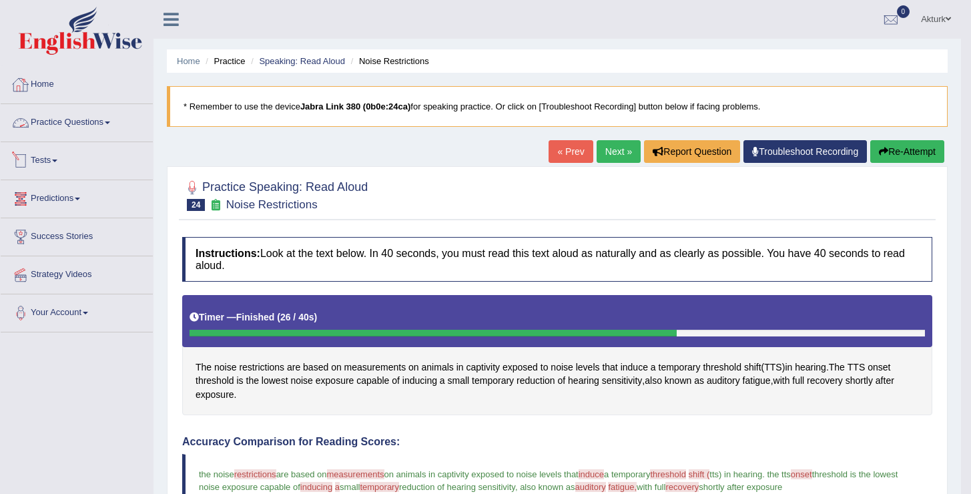
click at [43, 127] on link "Practice Questions" at bounding box center [77, 120] width 152 height 33
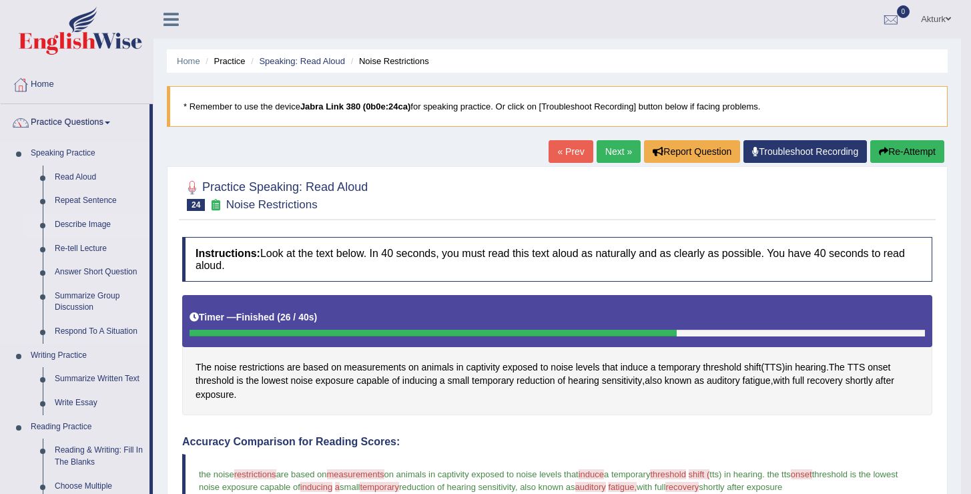
click at [87, 221] on link "Describe Image" at bounding box center [99, 225] width 101 height 24
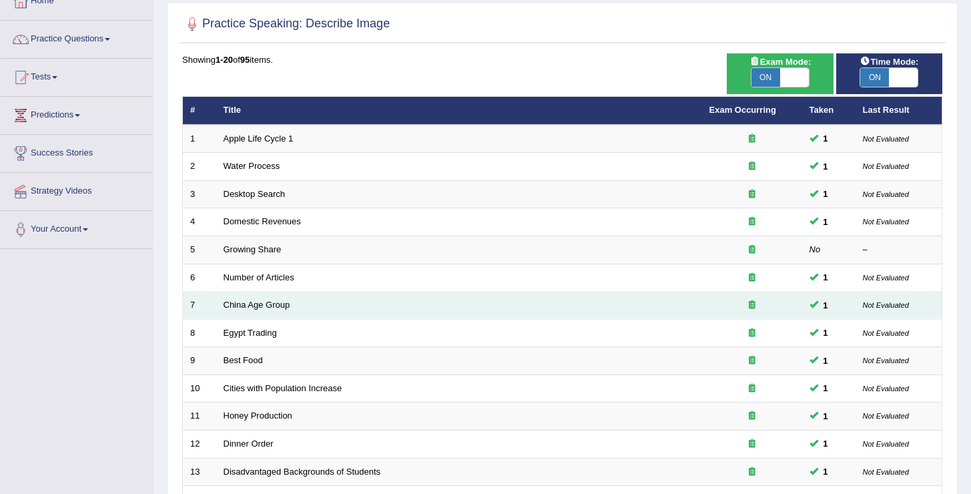
scroll to position [390, 0]
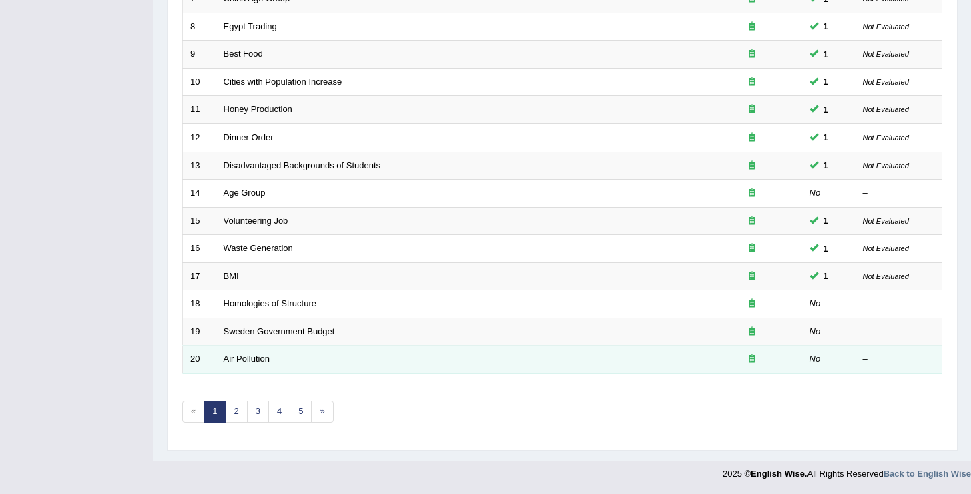
click at [262, 350] on td "Air Pollution" at bounding box center [459, 360] width 486 height 28
click at [260, 352] on td "Air Pollution" at bounding box center [459, 360] width 486 height 28
click at [256, 362] on link "Air Pollution" at bounding box center [247, 359] width 46 height 10
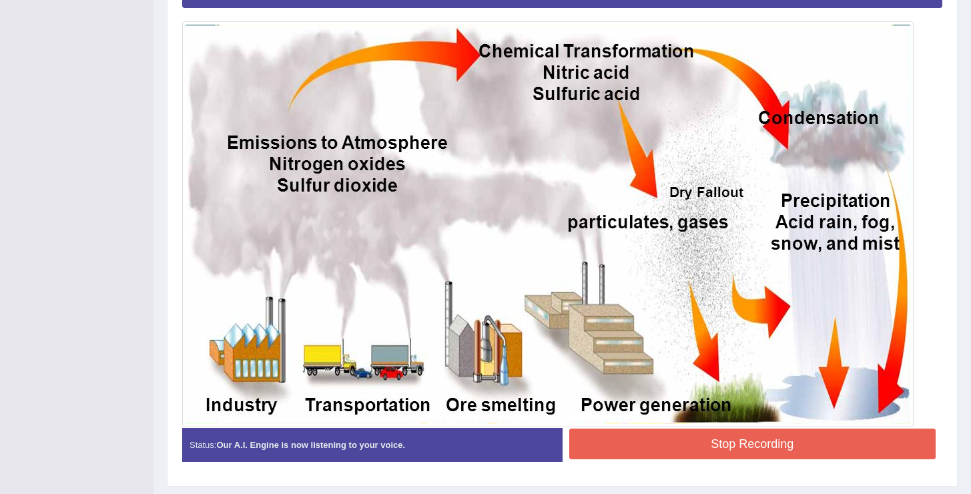
scroll to position [366, 0]
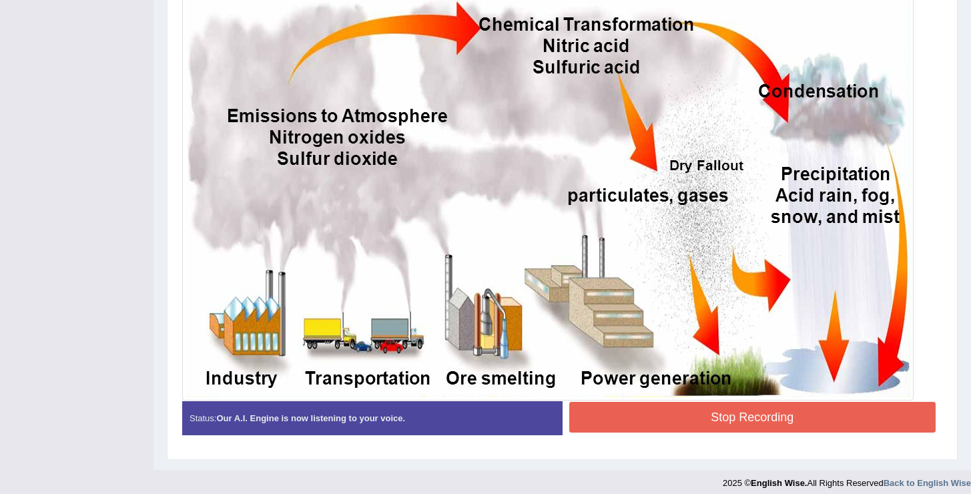
click at [644, 403] on button "Stop Recording" at bounding box center [752, 417] width 367 height 31
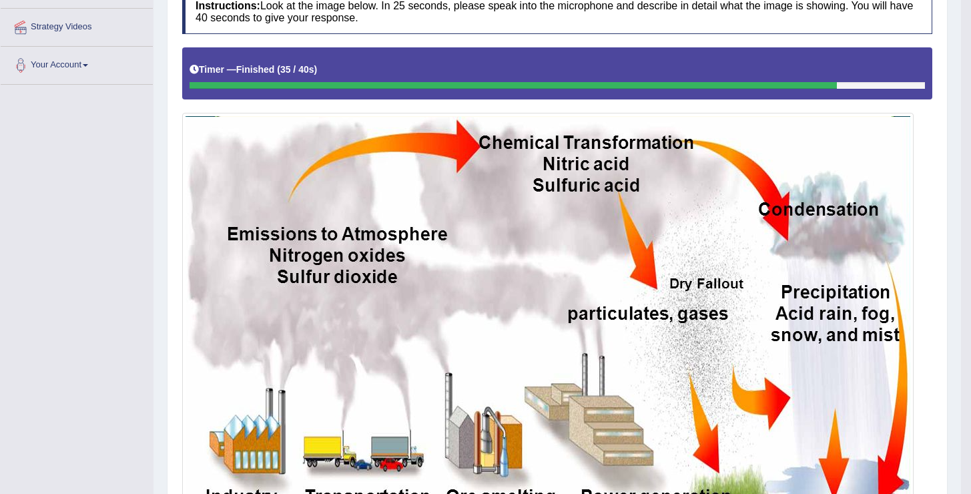
scroll to position [0, 0]
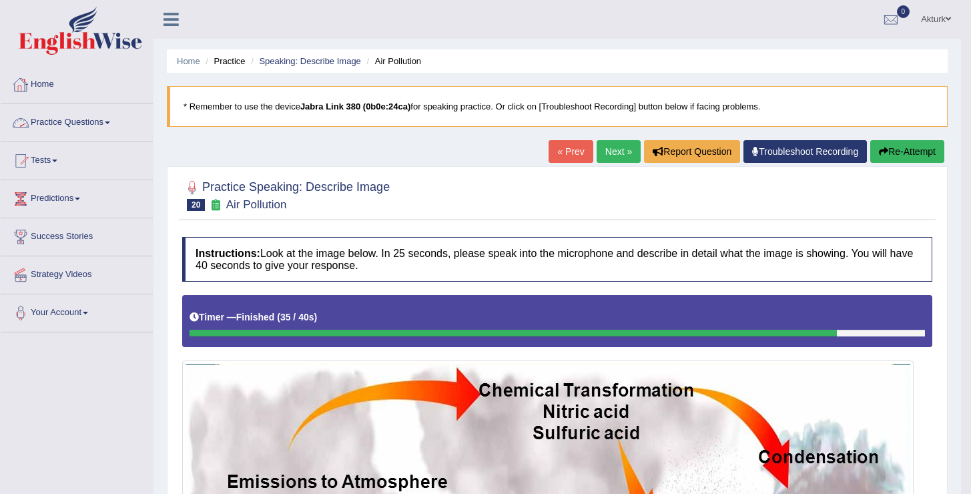
click at [609, 150] on link "Next »" at bounding box center [619, 151] width 44 height 23
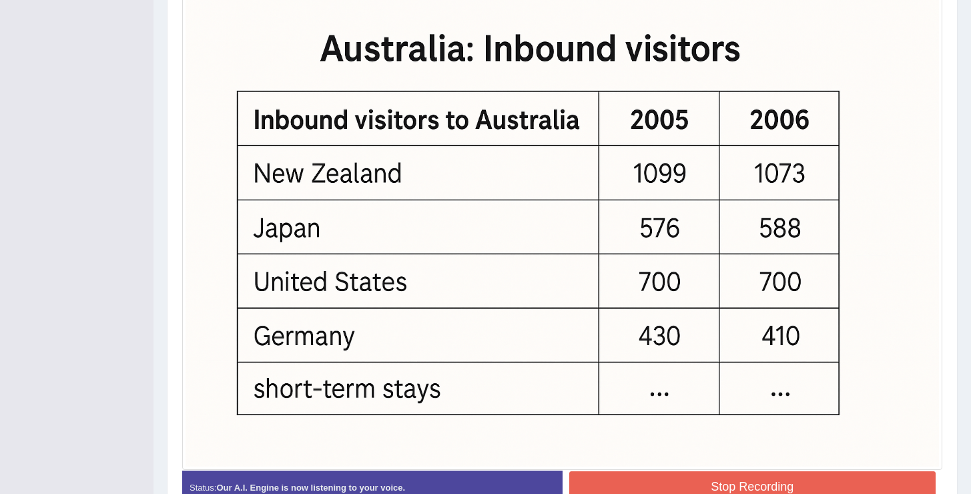
scroll to position [479, 0]
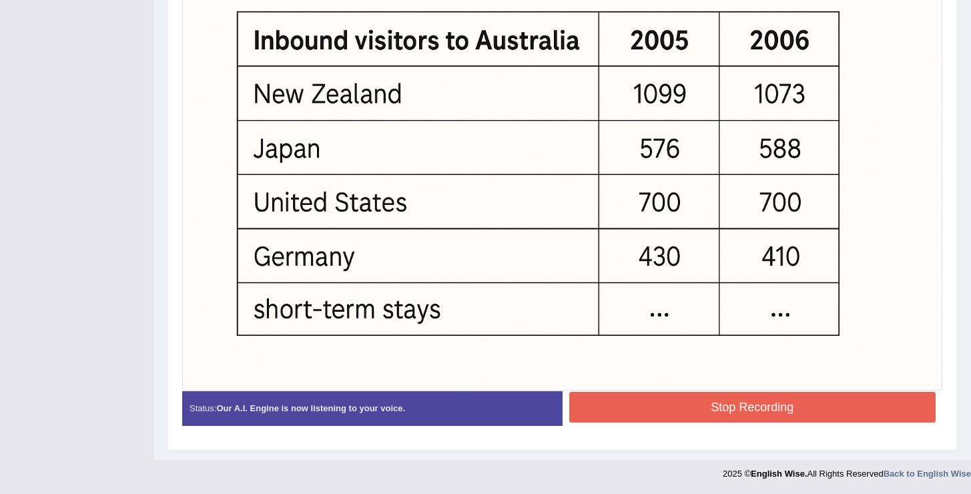
click at [664, 397] on button "Stop Recording" at bounding box center [752, 407] width 367 height 31
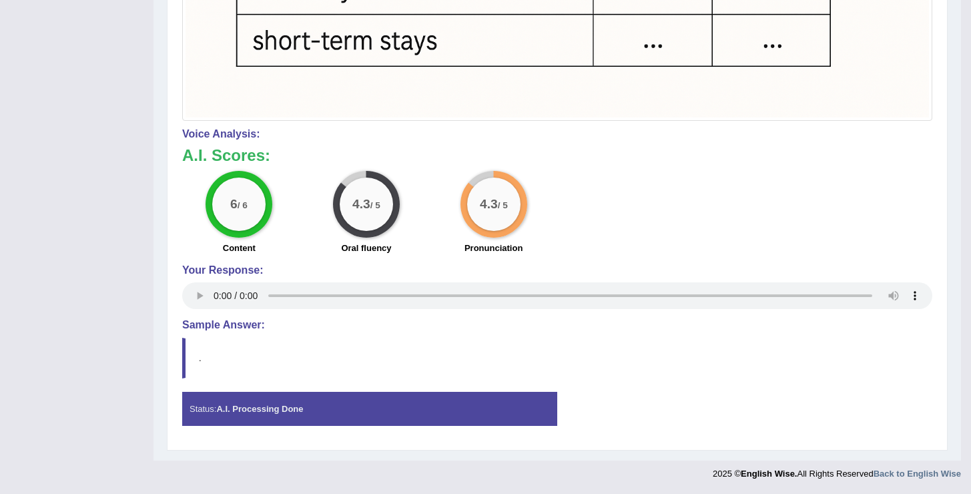
scroll to position [0, 0]
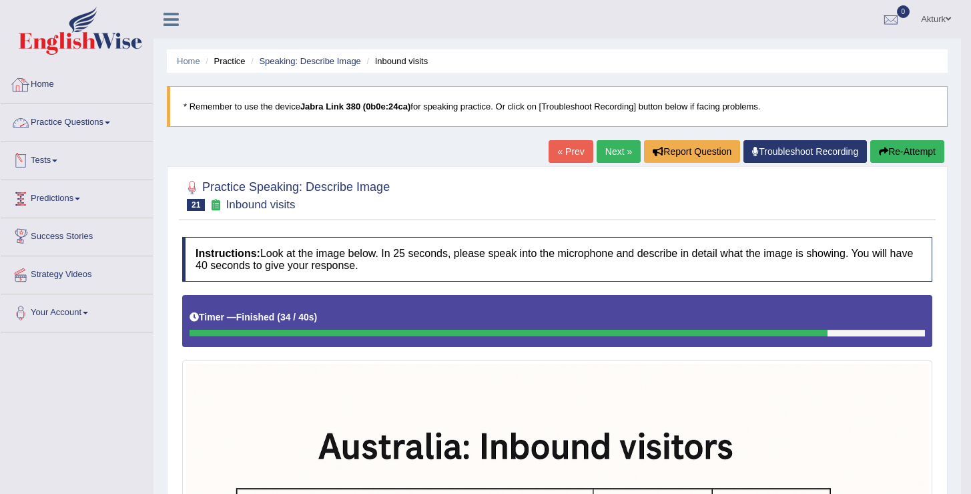
click at [77, 122] on link "Practice Questions" at bounding box center [77, 120] width 152 height 33
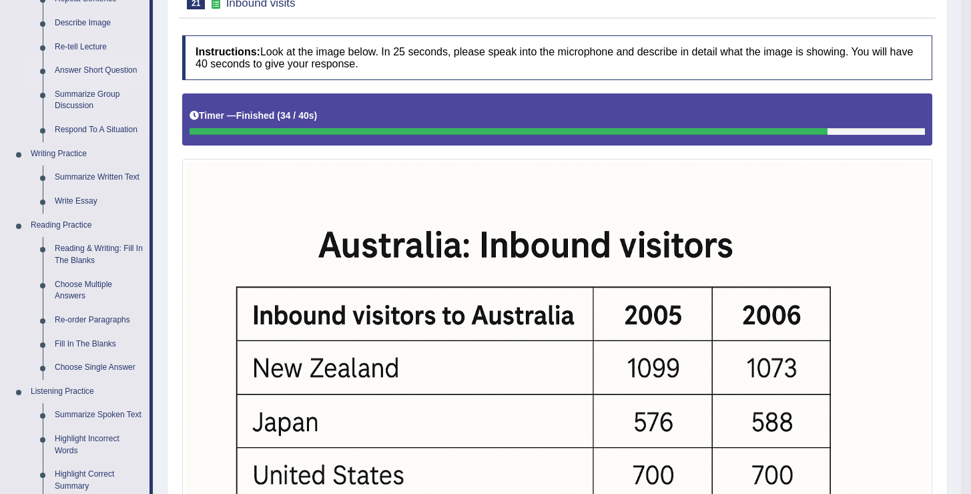
scroll to position [200, 0]
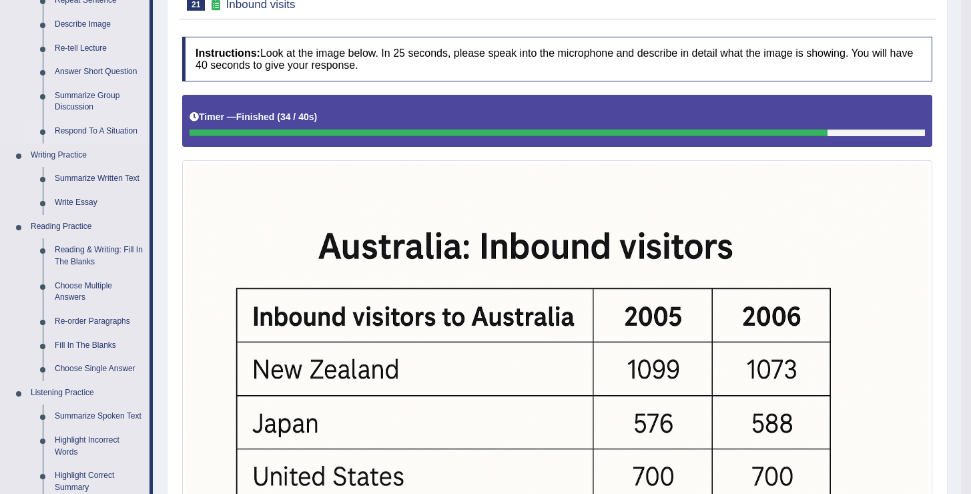
click at [111, 131] on link "Respond To A Situation" at bounding box center [99, 131] width 101 height 24
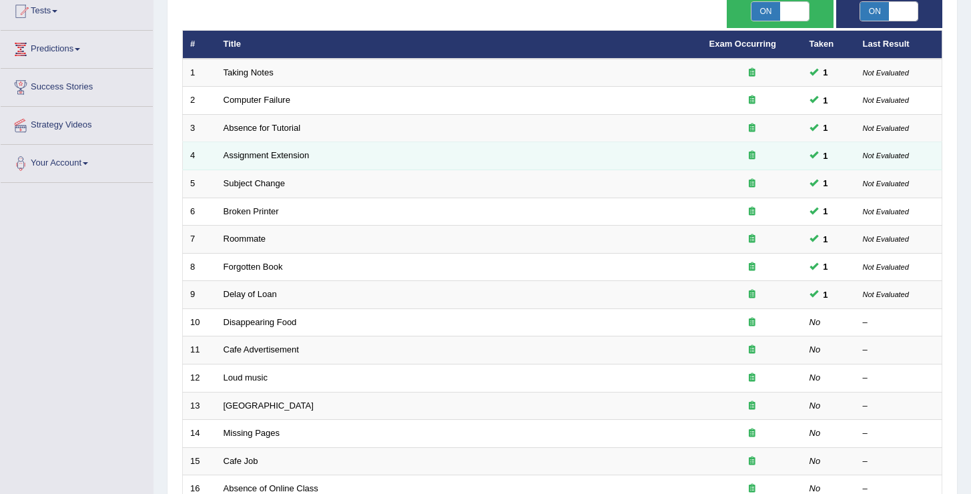
scroll to position [150, 0]
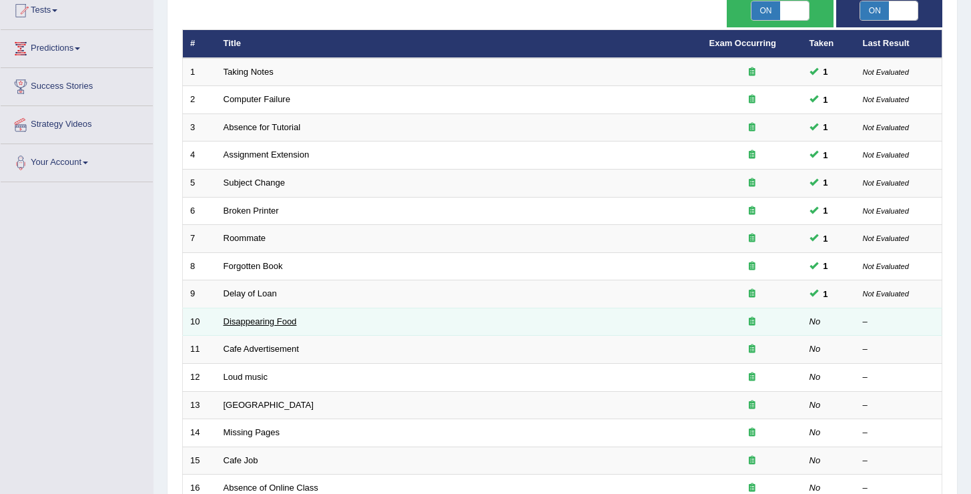
click at [286, 319] on link "Disappearing Food" at bounding box center [260, 321] width 73 height 10
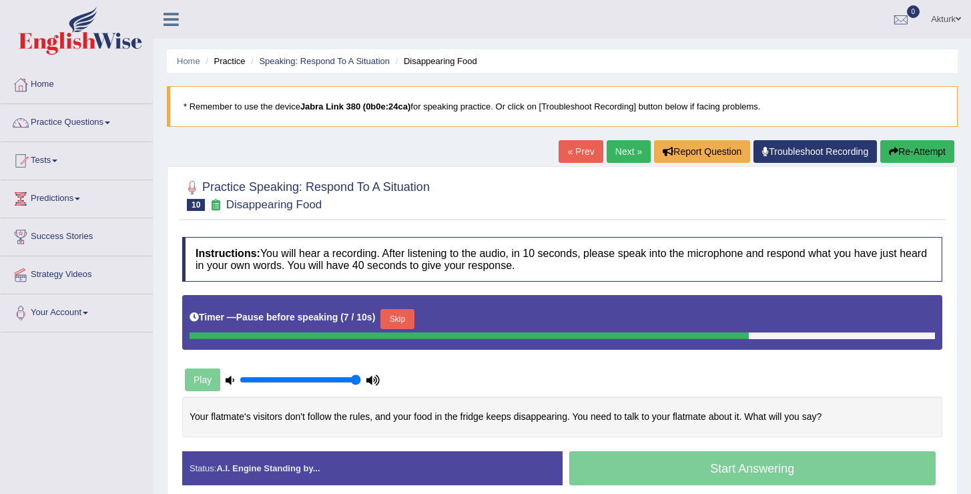
click at [396, 318] on button "Skip" at bounding box center [396, 319] width 33 height 20
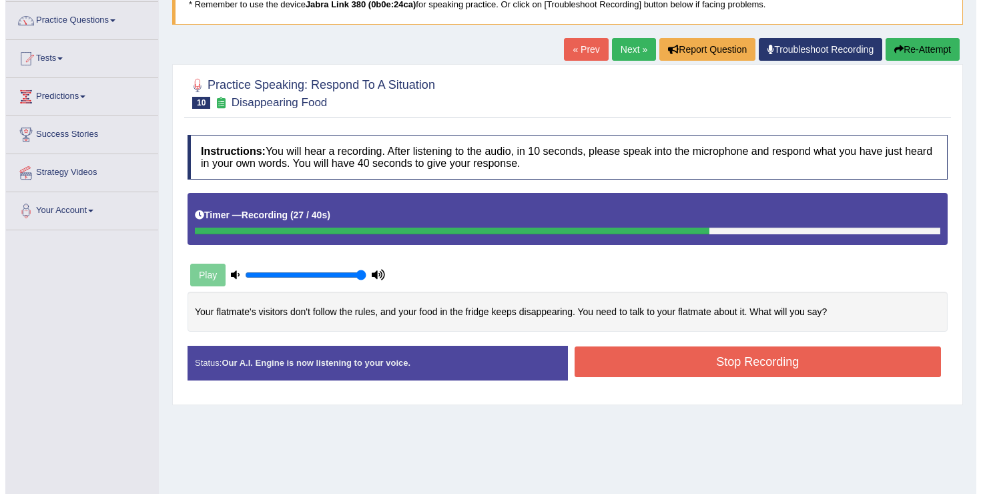
scroll to position [109, 0]
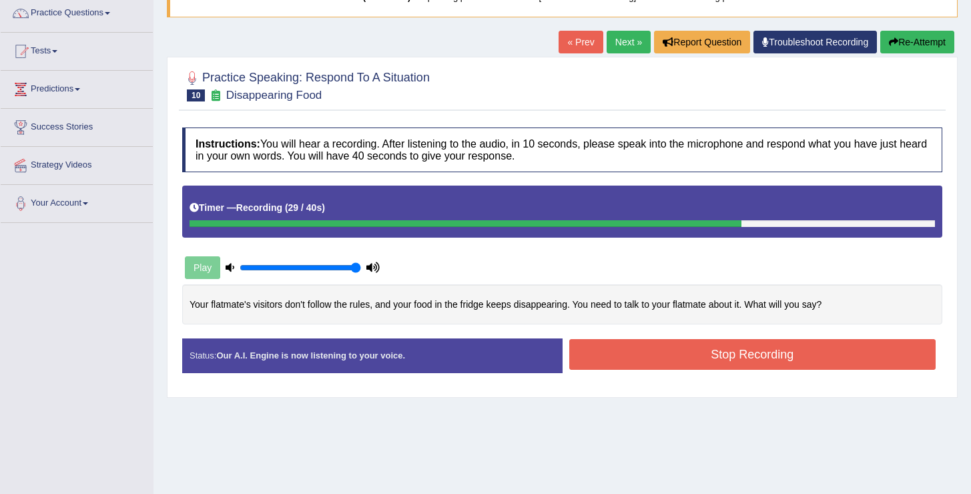
click at [674, 350] on button "Stop Recording" at bounding box center [752, 354] width 367 height 31
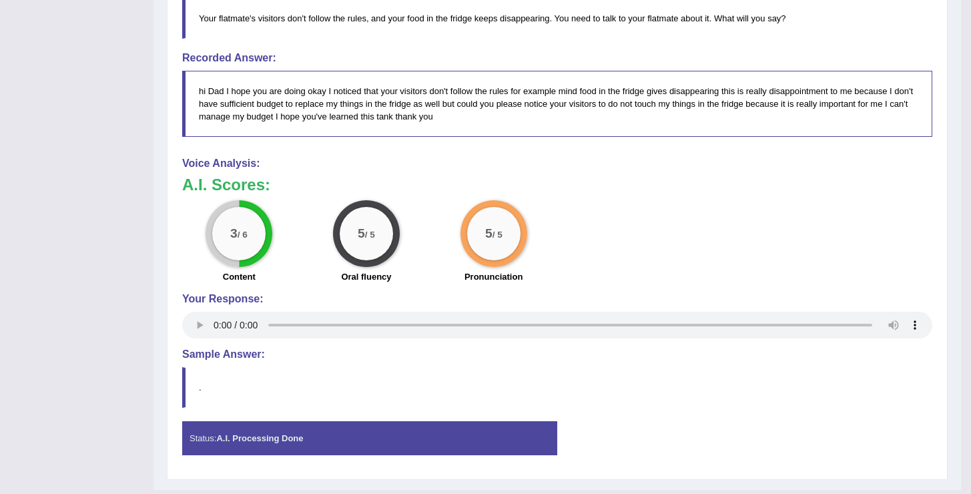
scroll to position [0, 0]
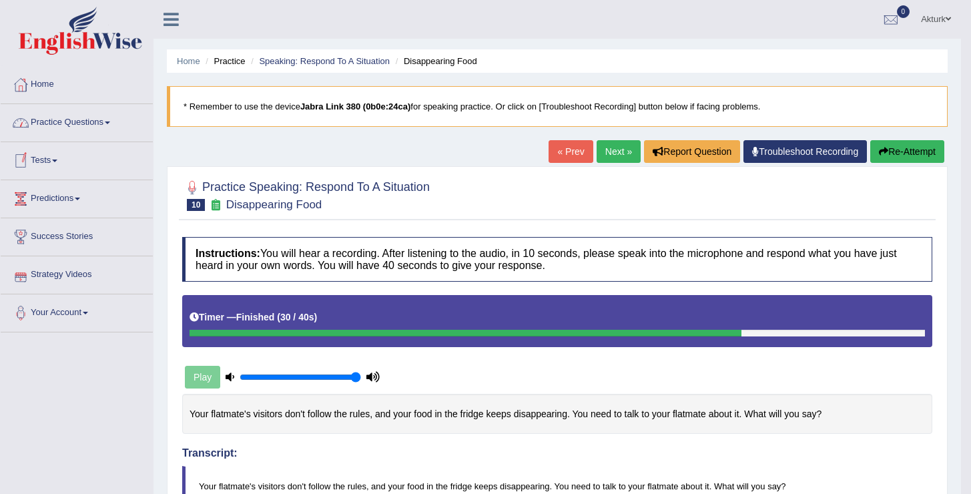
click at [86, 120] on link "Practice Questions" at bounding box center [77, 120] width 152 height 33
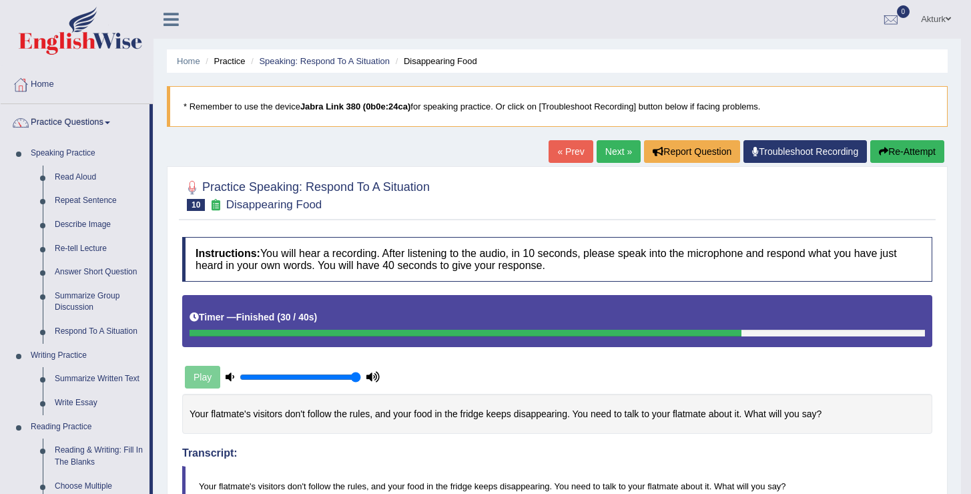
click at [553, 154] on link "« Prev" at bounding box center [571, 151] width 44 height 23
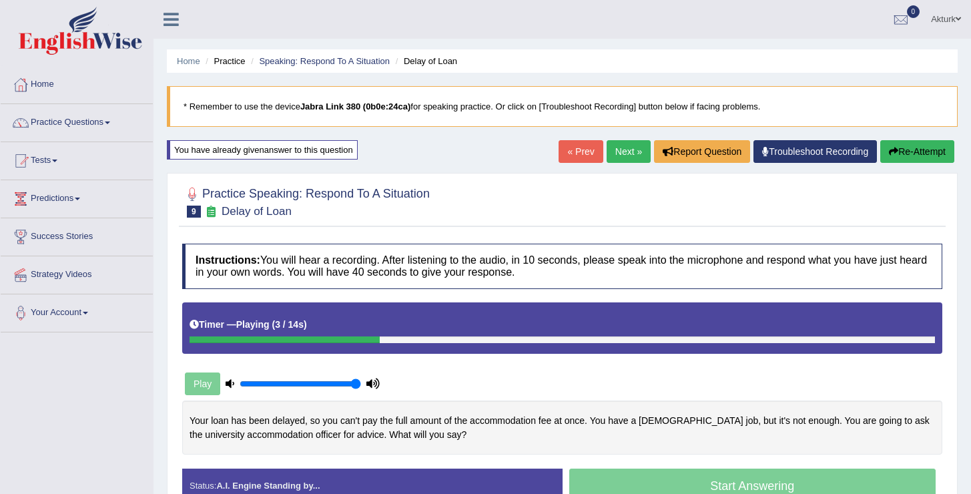
click at [46, 86] on link "Home" at bounding box center [77, 82] width 152 height 33
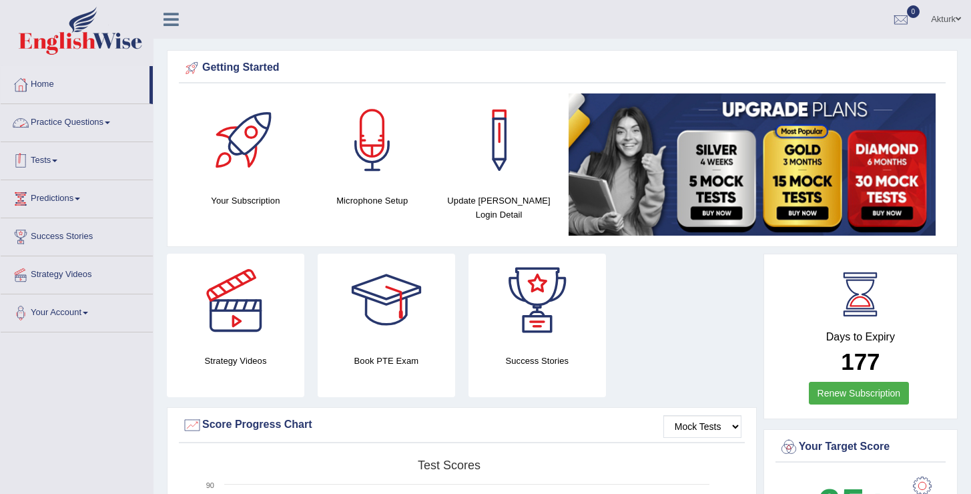
click at [47, 153] on link "Tests" at bounding box center [77, 158] width 152 height 33
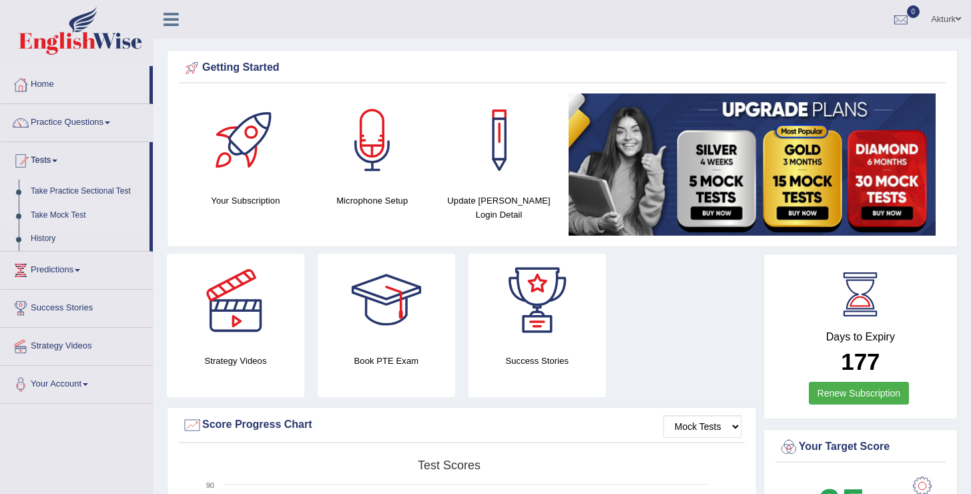
click at [68, 212] on link "Take Mock Test" at bounding box center [87, 216] width 125 height 24
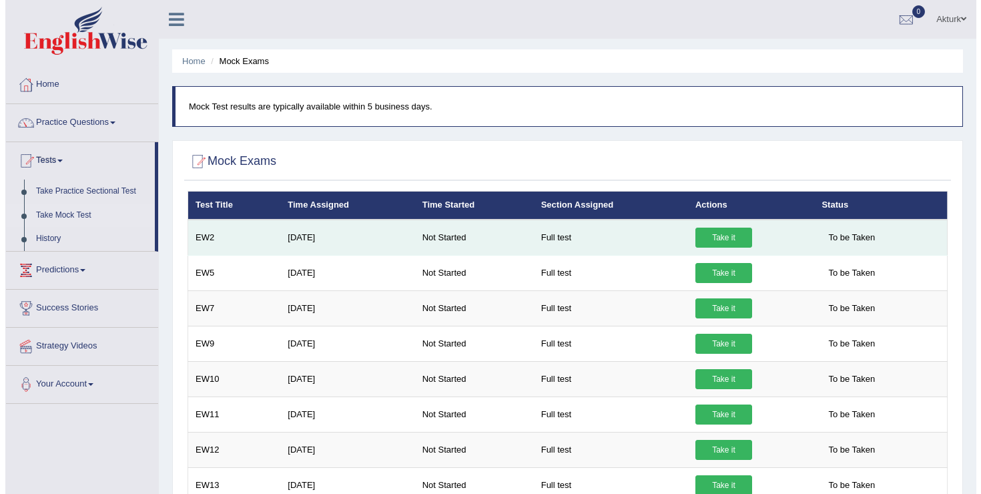
scroll to position [290, 0]
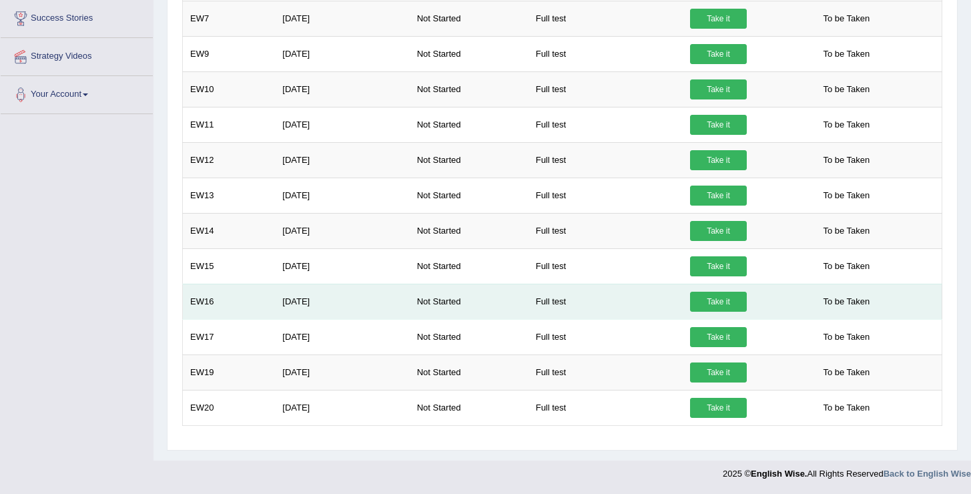
click at [724, 298] on link "Take it" at bounding box center [718, 302] width 57 height 20
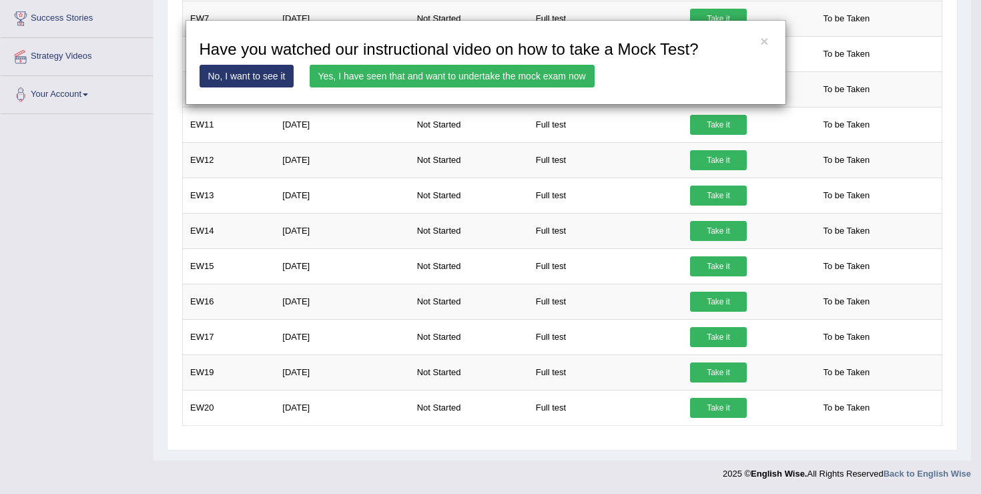
click at [555, 76] on link "Yes, I have seen that and want to undertake the mock exam now" at bounding box center [452, 76] width 285 height 23
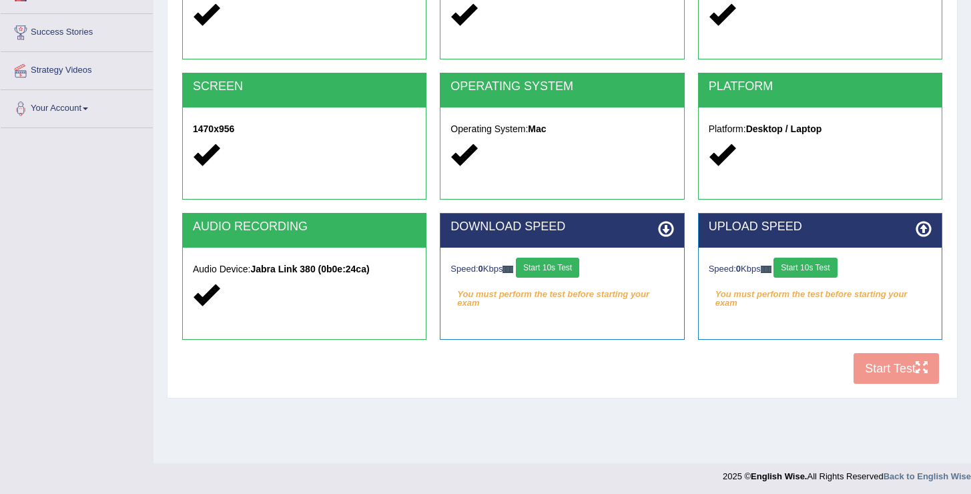
scroll to position [207, 0]
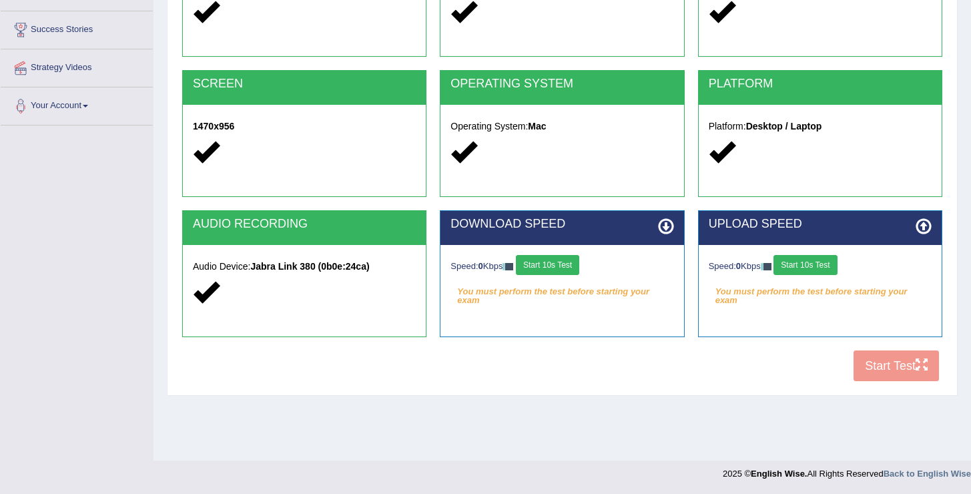
click at [558, 264] on button "Start 10s Test" at bounding box center [547, 265] width 63 height 20
click at [810, 266] on button "Start 10s Test" at bounding box center [805, 265] width 63 height 20
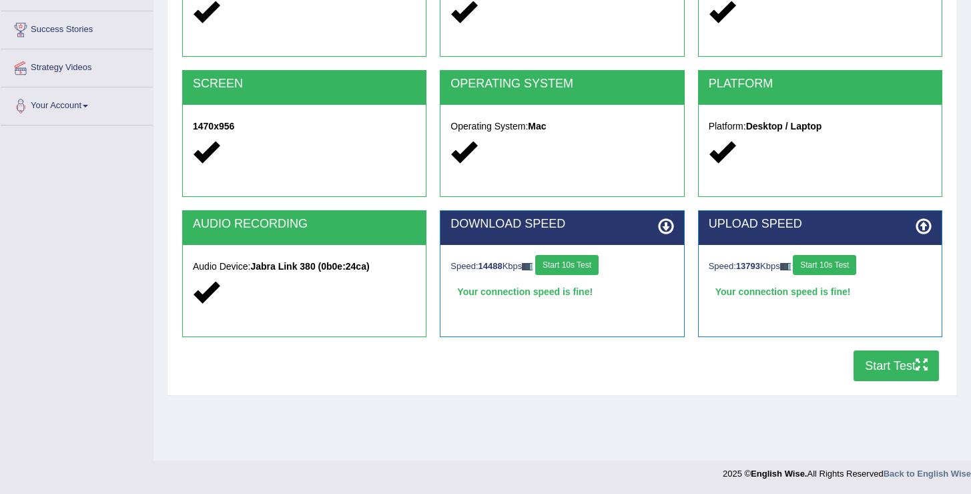
click at [898, 369] on button "Start Test" at bounding box center [896, 365] width 85 height 31
